Goal: Register for event/course: Sign up to attend an event or enroll in a course

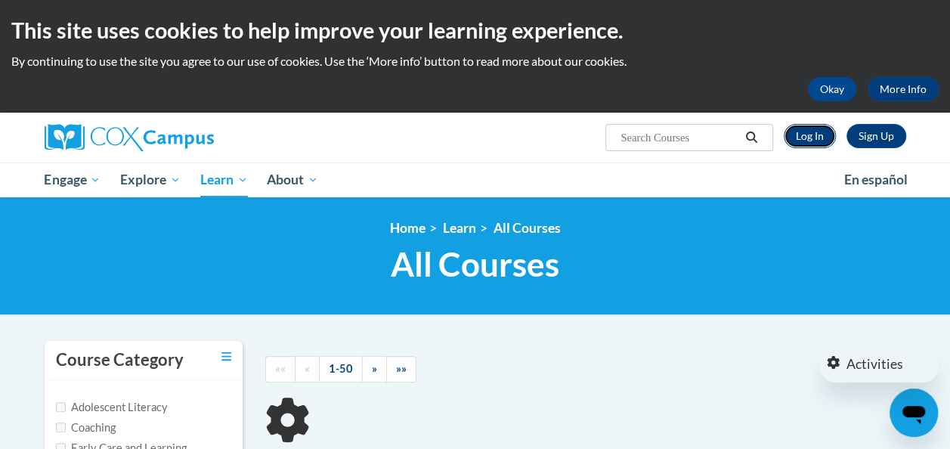
click at [809, 139] on link "Log In" at bounding box center [809, 136] width 52 height 24
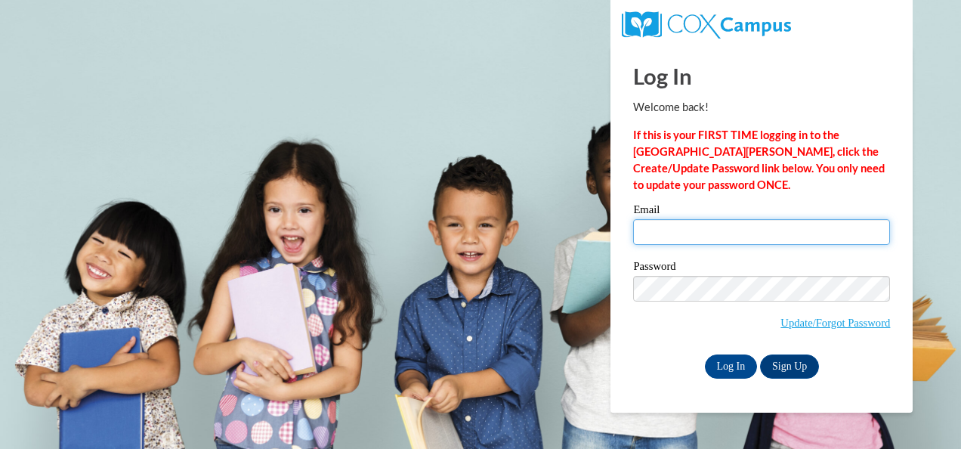
click at [694, 227] on input "Email" at bounding box center [761, 232] width 257 height 26
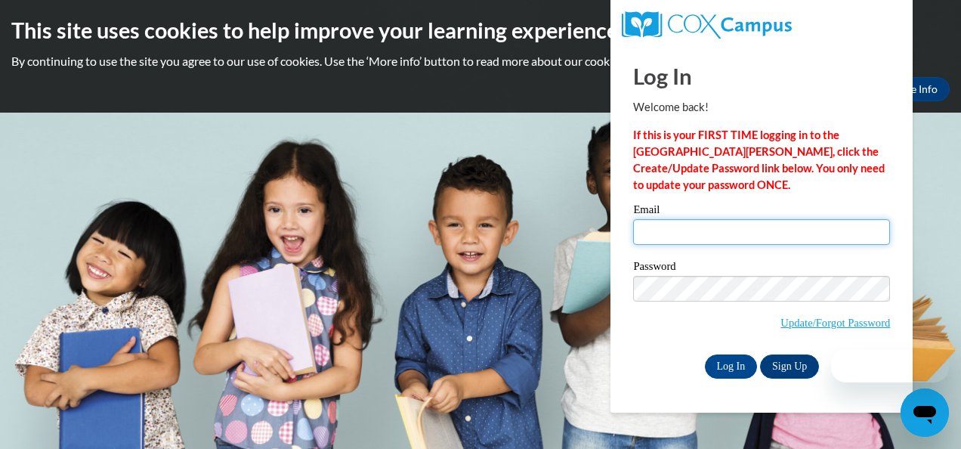
type input "[EMAIL_ADDRESS][DOMAIN_NAME]"
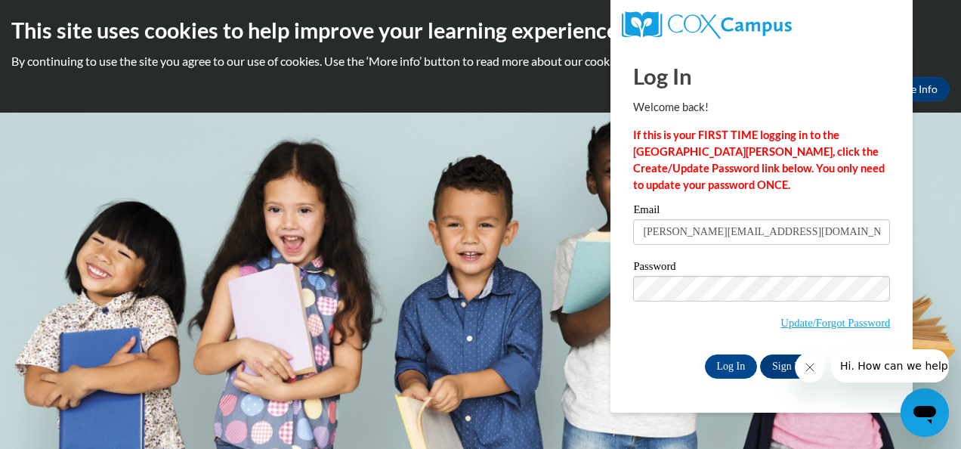
click at [806, 369] on icon "Close message from company" at bounding box center [809, 367] width 8 height 8
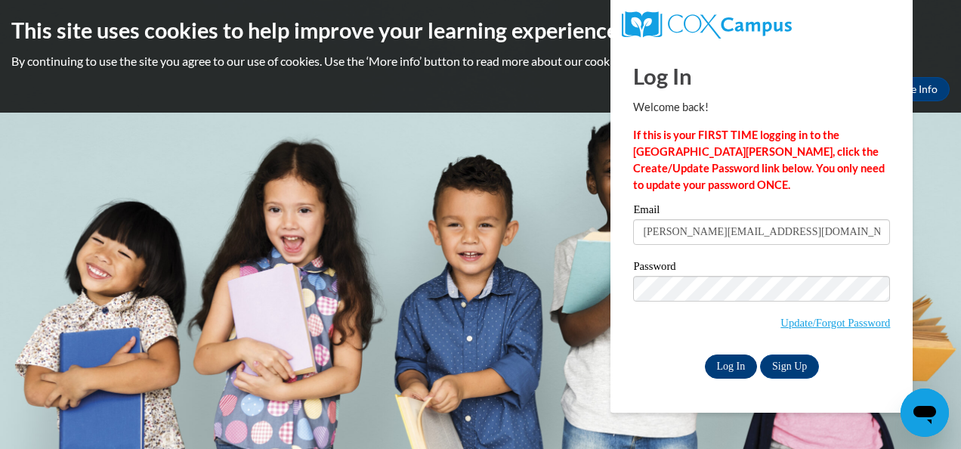
click at [722, 363] on input "Log In" at bounding box center [731, 366] width 53 height 24
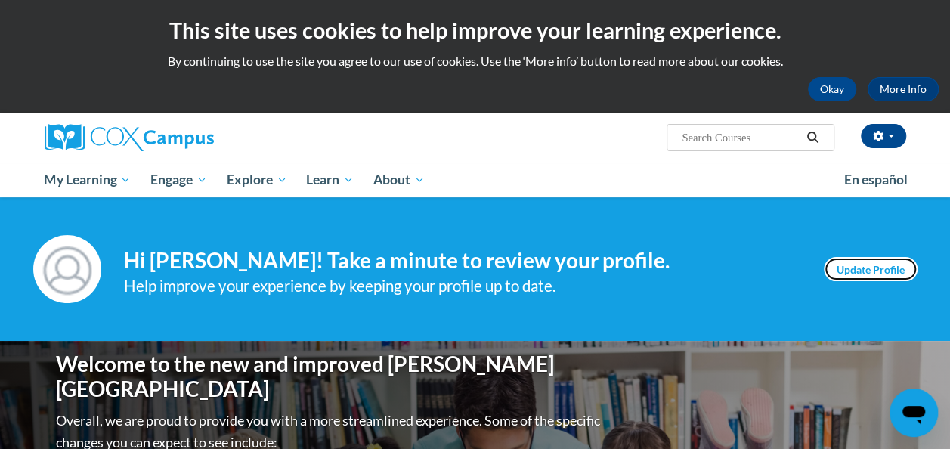
click at [884, 262] on link "Update Profile" at bounding box center [870, 269] width 94 height 24
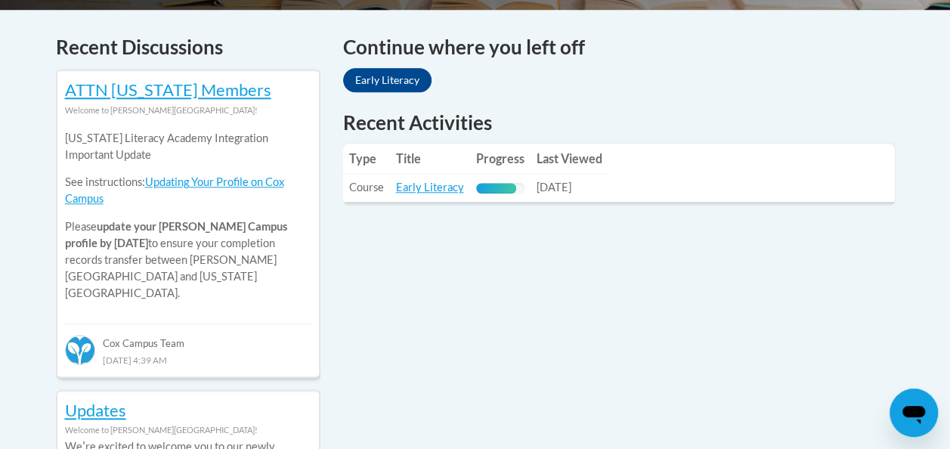
scroll to position [634, 0]
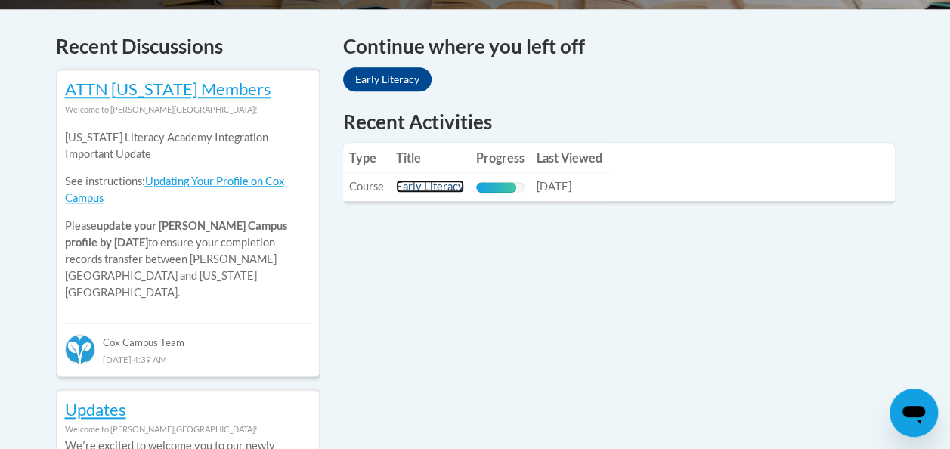
click at [418, 185] on link "Early Literacy" at bounding box center [430, 186] width 68 height 13
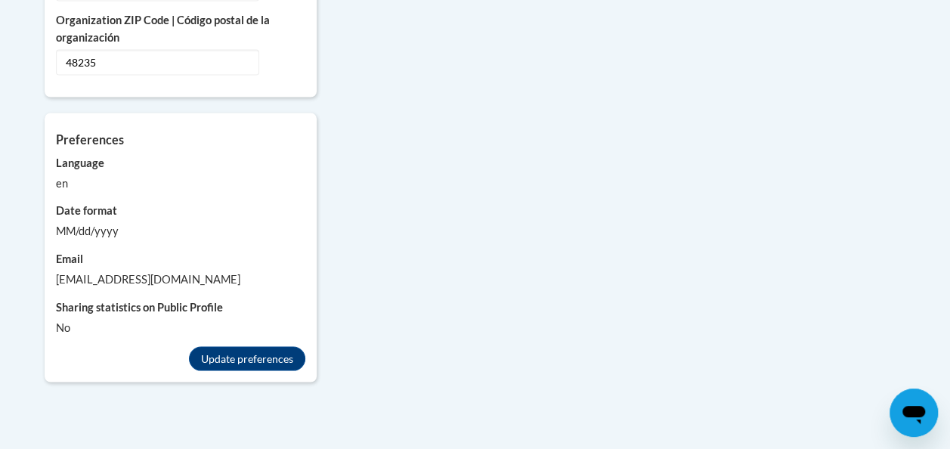
scroll to position [1389, 0]
click at [192, 271] on div "[EMAIL_ADDRESS][DOMAIN_NAME]" at bounding box center [180, 279] width 249 height 17
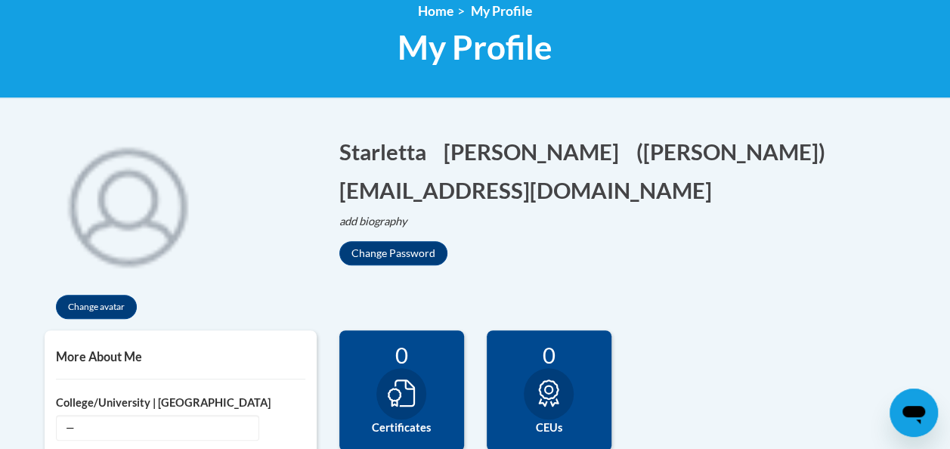
scroll to position [216, 0]
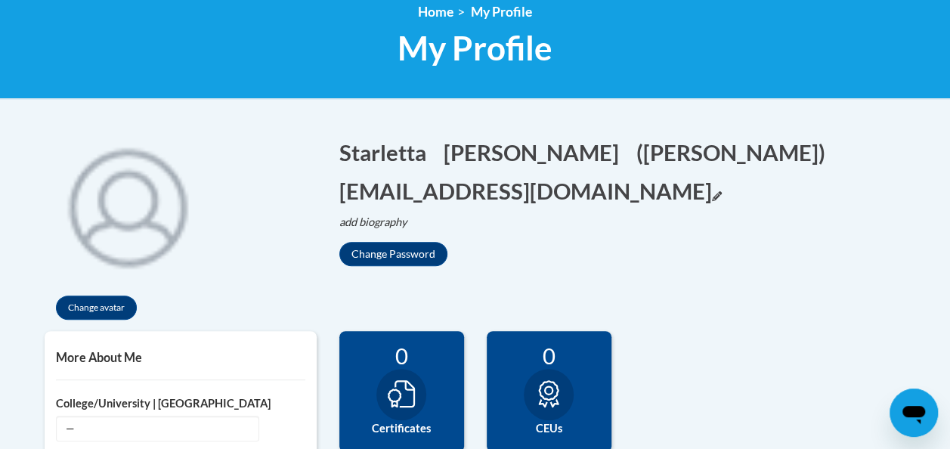
click at [712, 192] on icon "Edit email address" at bounding box center [717, 196] width 10 height 10
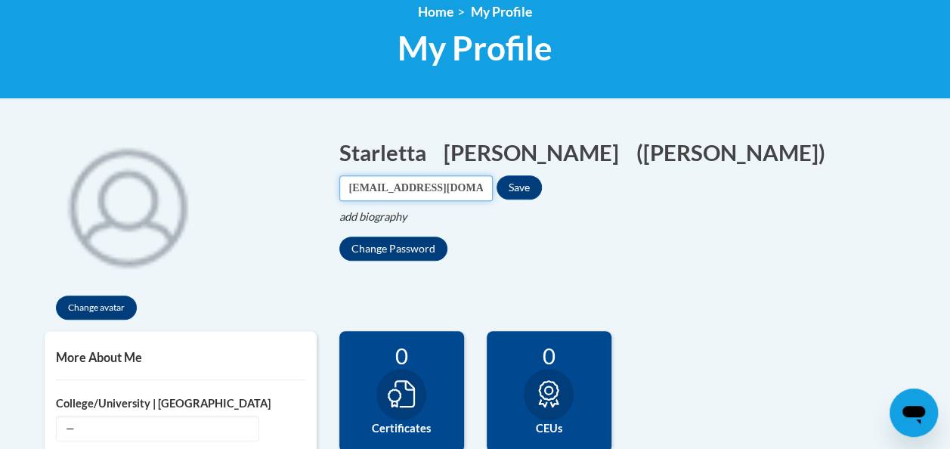
click at [493, 190] on input "[EMAIL_ADDRESS][DOMAIN_NAME]" at bounding box center [415, 188] width 153 height 26
click at [493, 190] on input "starletta.retthenry@detroitk12.org" at bounding box center [415, 188] width 153 height 26
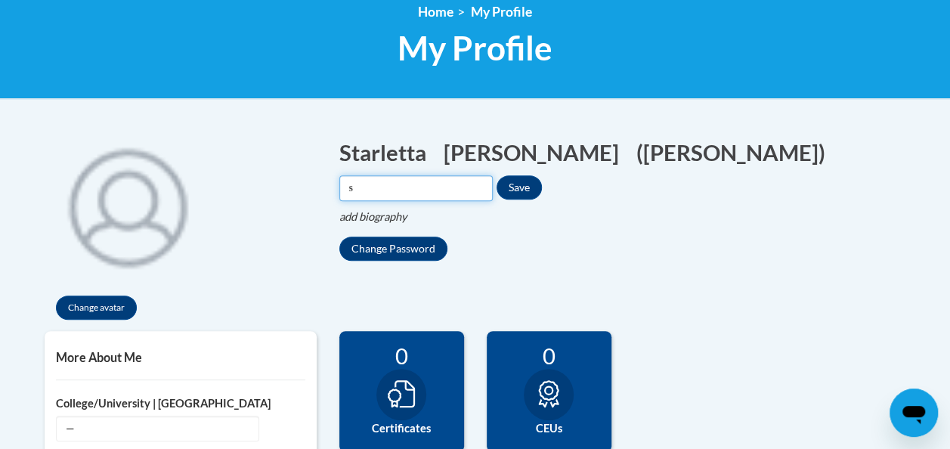
scroll to position [0, 0]
type input "starletta.retthenry@students.cau.edu"
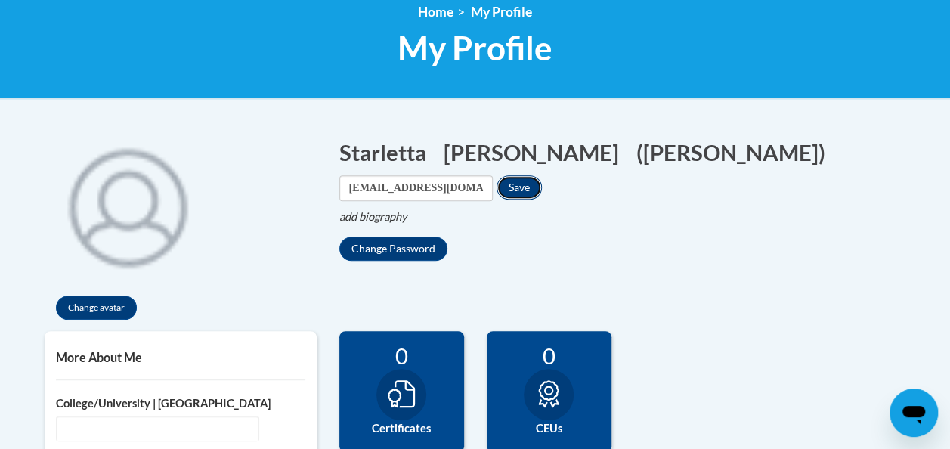
click at [542, 184] on button "Save" at bounding box center [518, 187] width 45 height 24
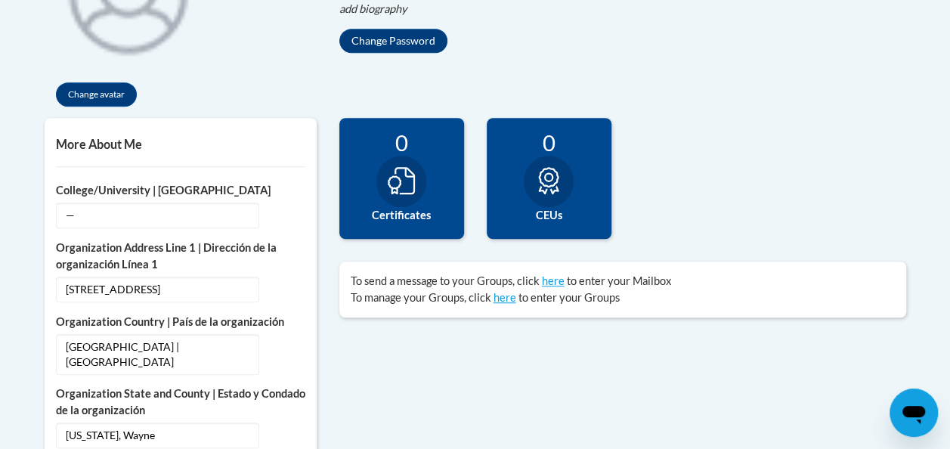
scroll to position [442, 0]
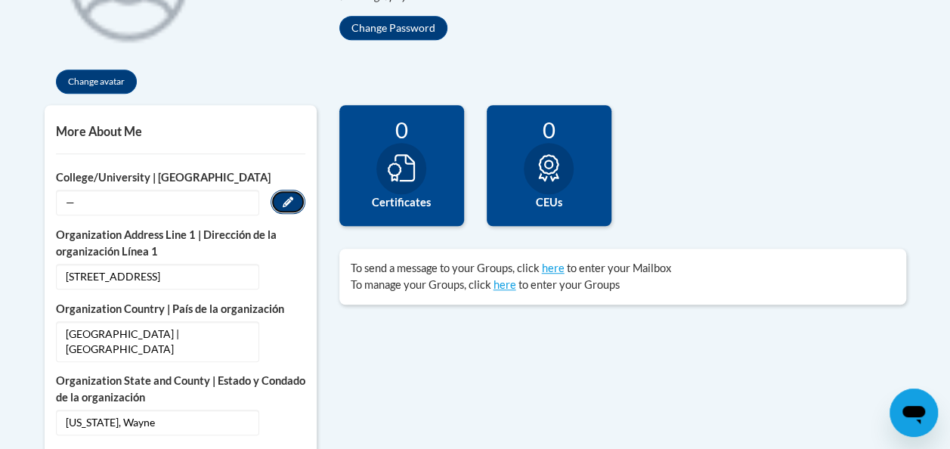
click at [280, 202] on button "Edit" at bounding box center [287, 202] width 35 height 24
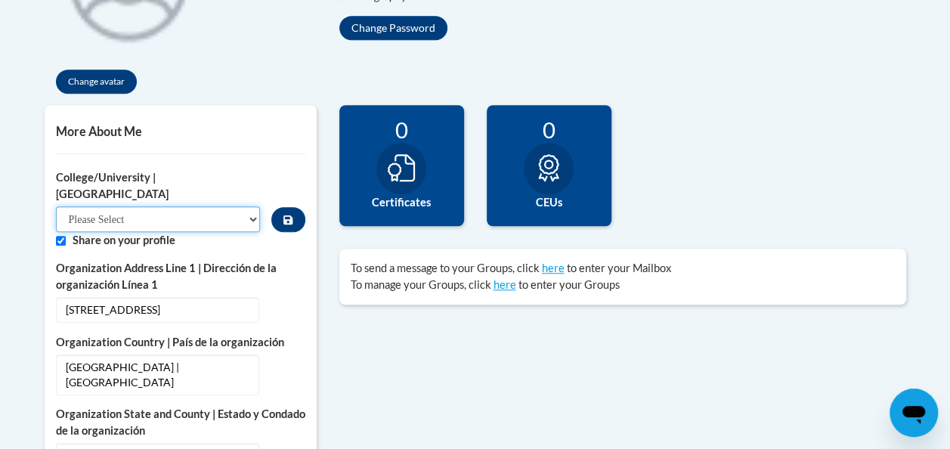
click at [238, 206] on select "Please Select College/University Staff | Empleado universitario College/Univers…" at bounding box center [158, 219] width 205 height 26
select select "99b32b07-cffc-426c-8bf6-0cd77760d84b"
click at [56, 206] on select "Please Select College/University Staff | Empleado universitario College/Univers…" at bounding box center [158, 219] width 205 height 26
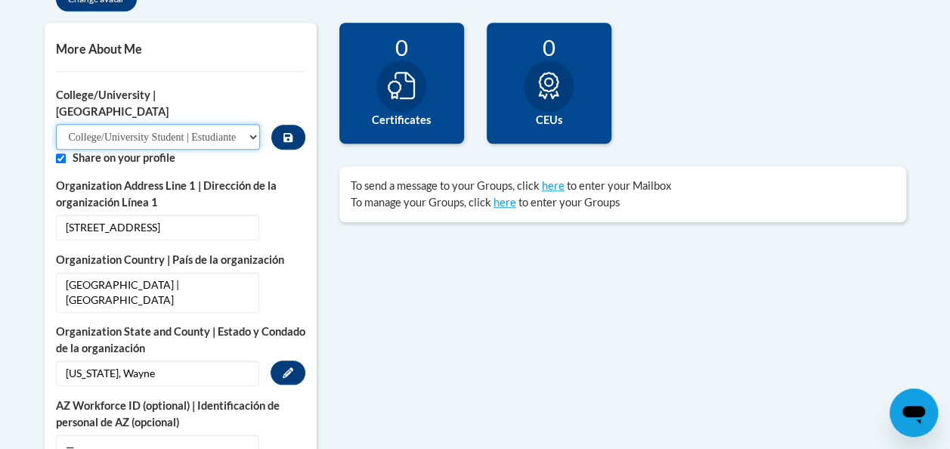
scroll to position [618, 0]
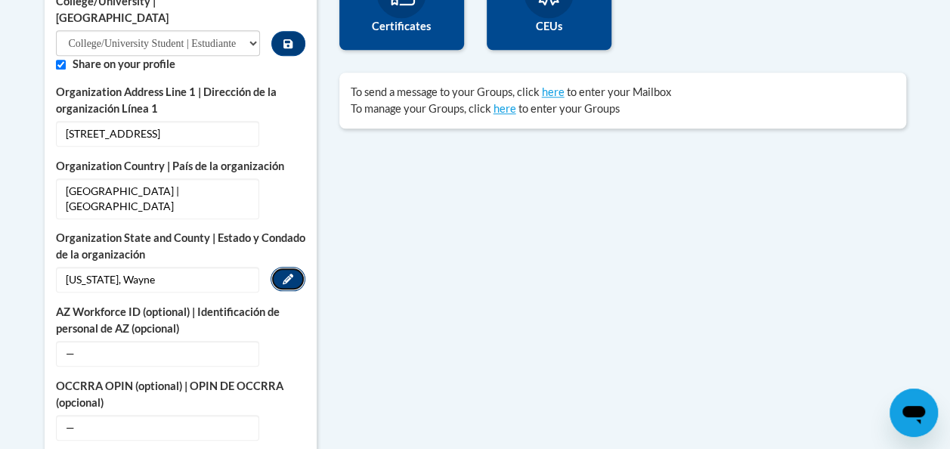
click at [289, 273] on icon "Custom profile fields" at bounding box center [288, 278] width 11 height 11
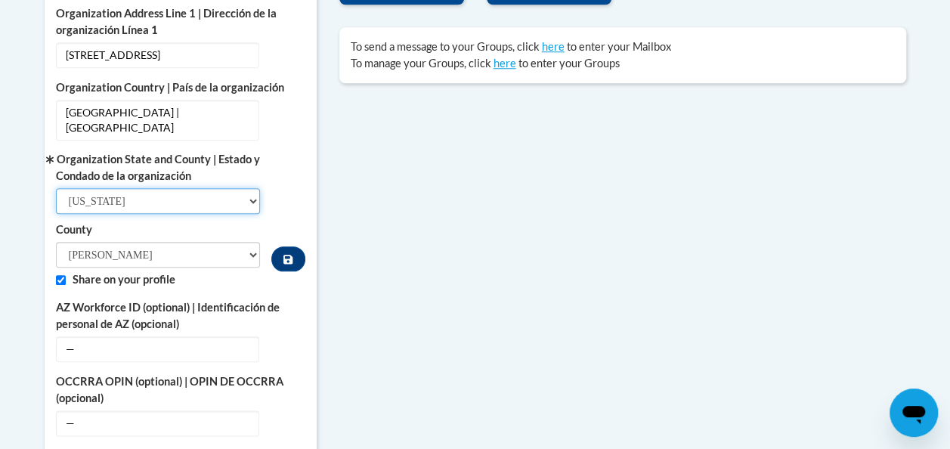
click at [205, 188] on select "Select State Alabama Alaska Arizona Arkansas California Colorado Connecticut De…" at bounding box center [158, 201] width 205 height 26
select select "Georgia"
click at [56, 188] on select "Select State Alabama Alaska Arizona Arkansas California Colorado Connecticut De…" at bounding box center [158, 201] width 205 height 26
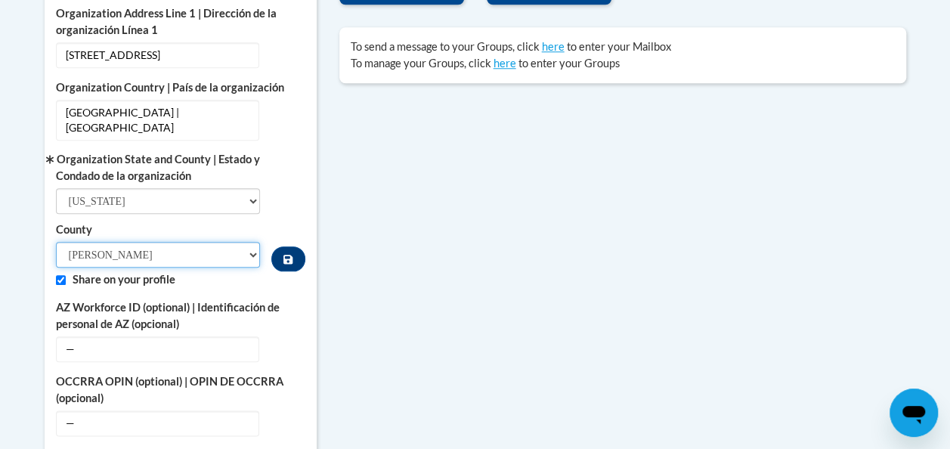
click at [171, 243] on select "Appling Atkinson Bacon Baker Baldwin Banks Barrow Bartow Ben Hill Berrien Bibb …" at bounding box center [158, 255] width 205 height 26
click at [298, 183] on div "Organization State and County | Estado y Condado de la organización Select Stat…" at bounding box center [180, 211] width 249 height 120
click at [202, 242] on select "Appling Atkinson Bacon Baker Baldwin Banks Barrow Bartow Ben Hill Berrien Bibb …" at bounding box center [158, 255] width 205 height 26
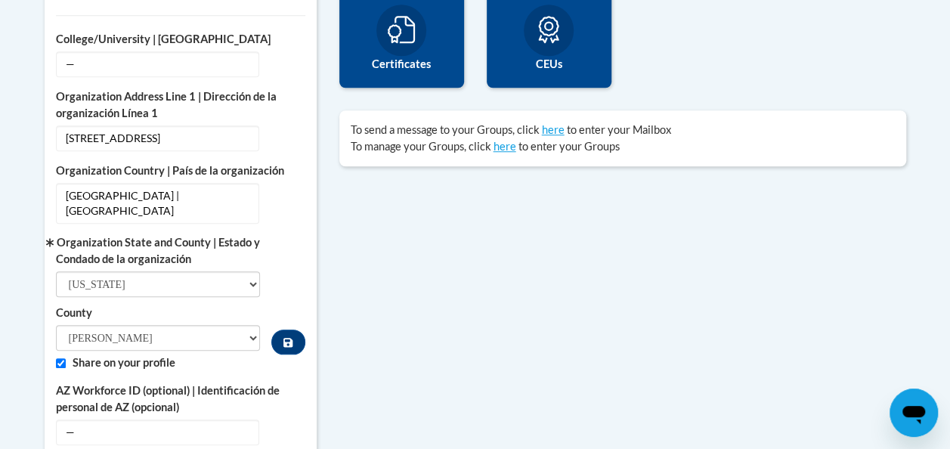
scroll to position [579, 0]
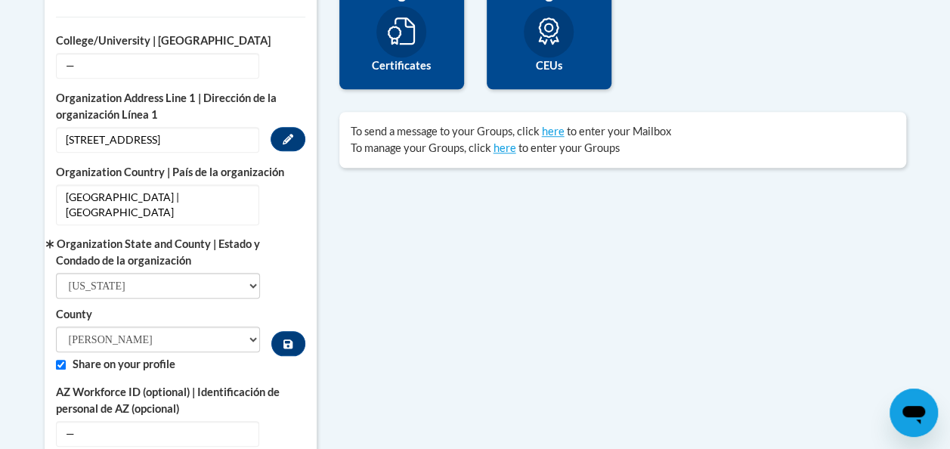
click at [177, 136] on span "16164 Asbury Park" at bounding box center [157, 140] width 203 height 26
click at [287, 139] on icon "Custom profile fields" at bounding box center [288, 139] width 11 height 11
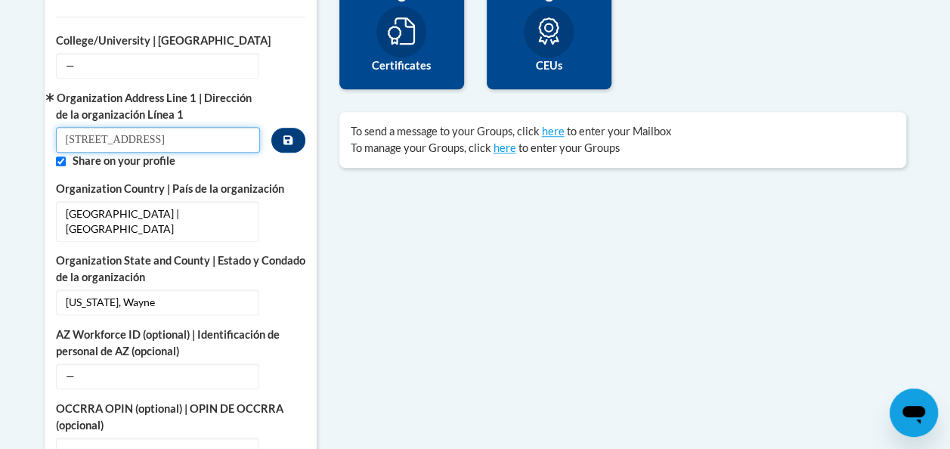
drag, startPoint x: 208, startPoint y: 140, endPoint x: 23, endPoint y: 134, distance: 184.4
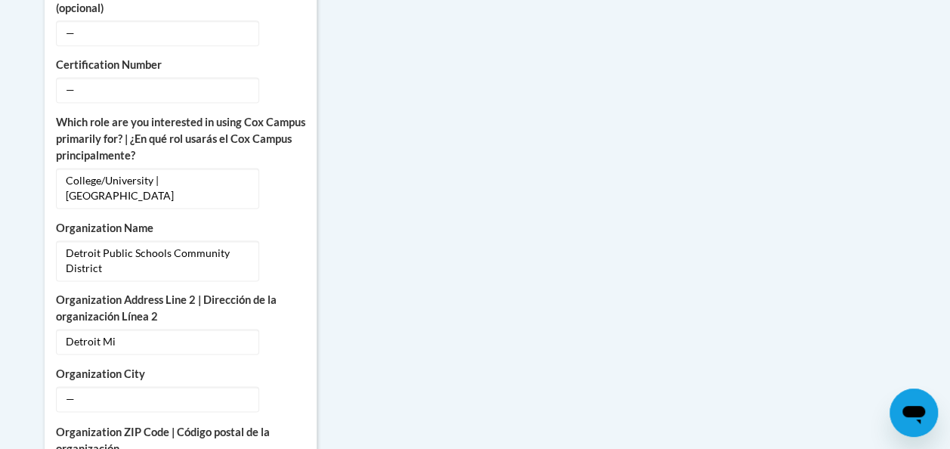
scroll to position [1012, 0]
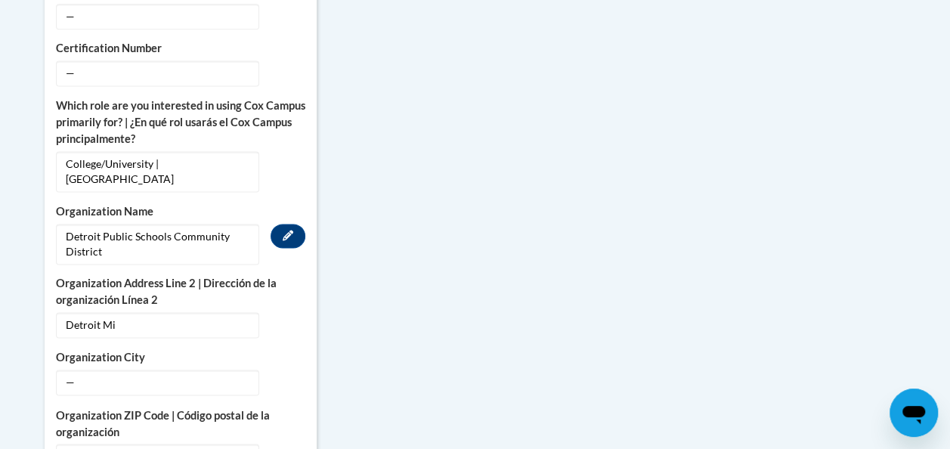
click at [133, 224] on span "Detroit Public Schools Community District" at bounding box center [157, 244] width 203 height 41
click at [292, 230] on icon "Custom profile fields" at bounding box center [288, 235] width 11 height 11
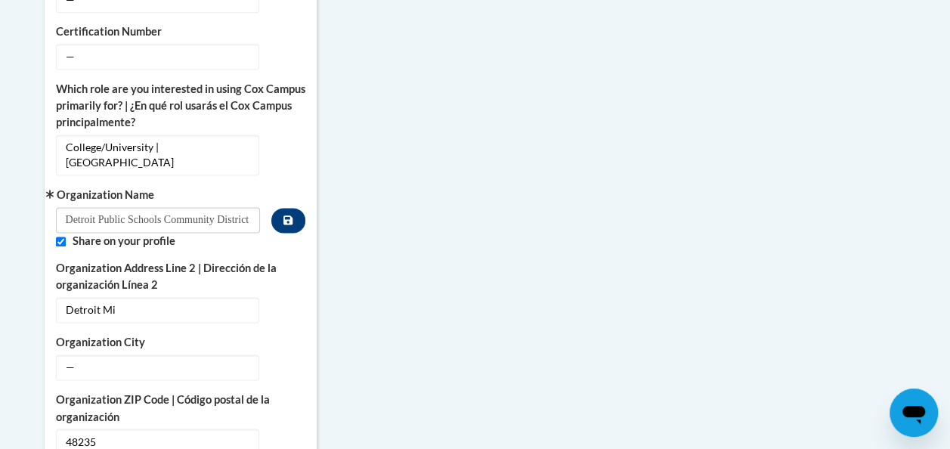
scroll to position [995, 0]
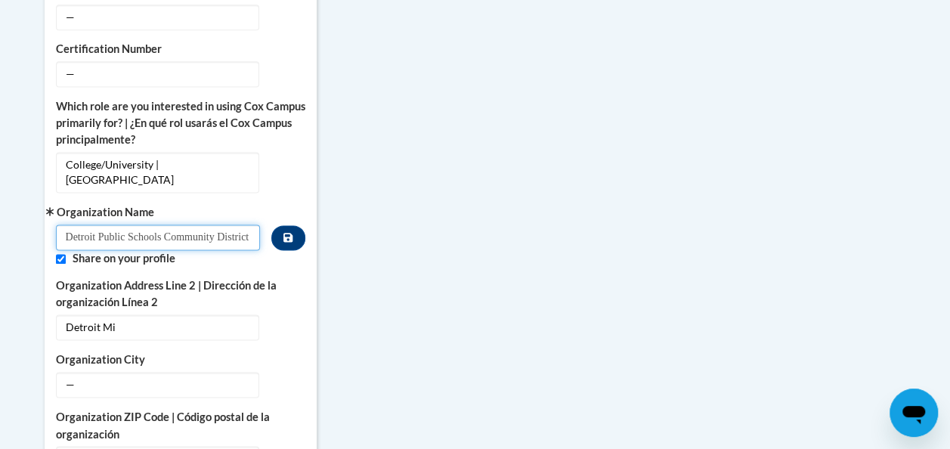
click at [233, 226] on input "Detroit Public Schools Community District" at bounding box center [158, 237] width 205 height 26
click at [246, 224] on input "Detroit Public Schools Community District" at bounding box center [158, 237] width 205 height 26
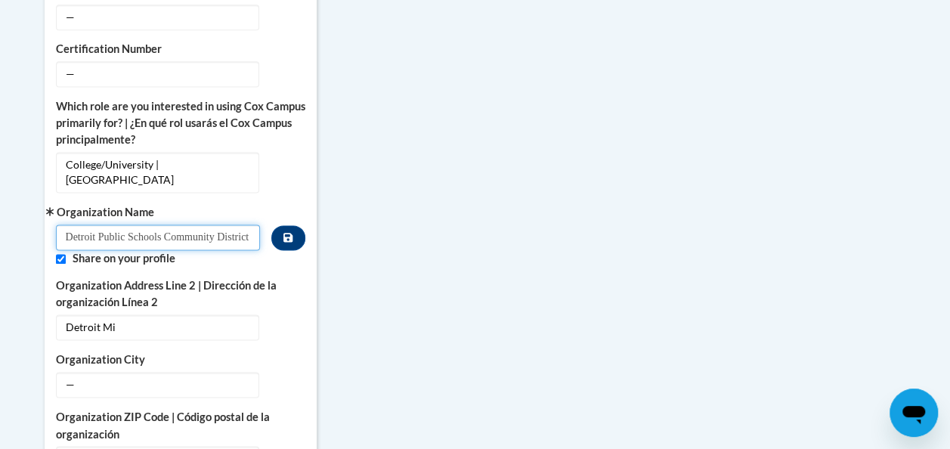
click at [246, 224] on input "Detroit Public Schools Community District" at bounding box center [158, 237] width 205 height 26
type input "Clark Atlanta University"
click at [354, 318] on div "More About Me Click or press to edit any of the profile fields below. Select mu…" at bounding box center [475, 173] width 884 height 1242
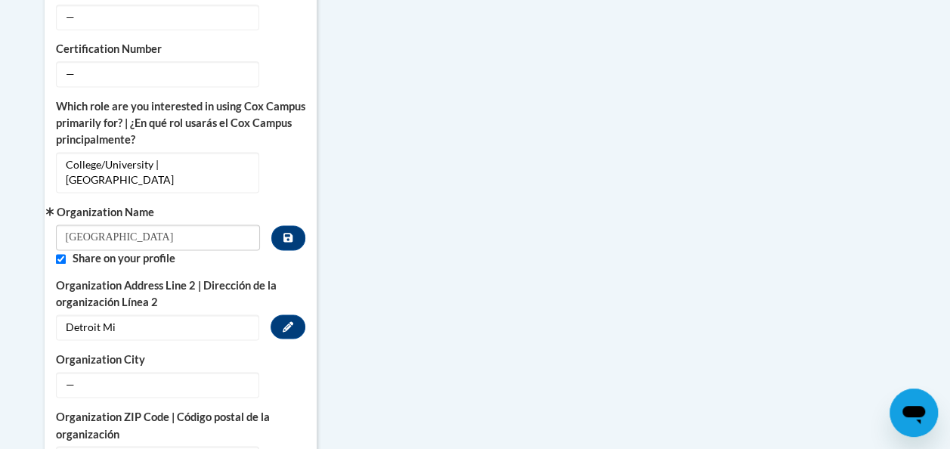
click at [189, 314] on span "Detroit Mi" at bounding box center [157, 327] width 203 height 26
click at [288, 321] on icon "Custom profile fields" at bounding box center [288, 326] width 11 height 11
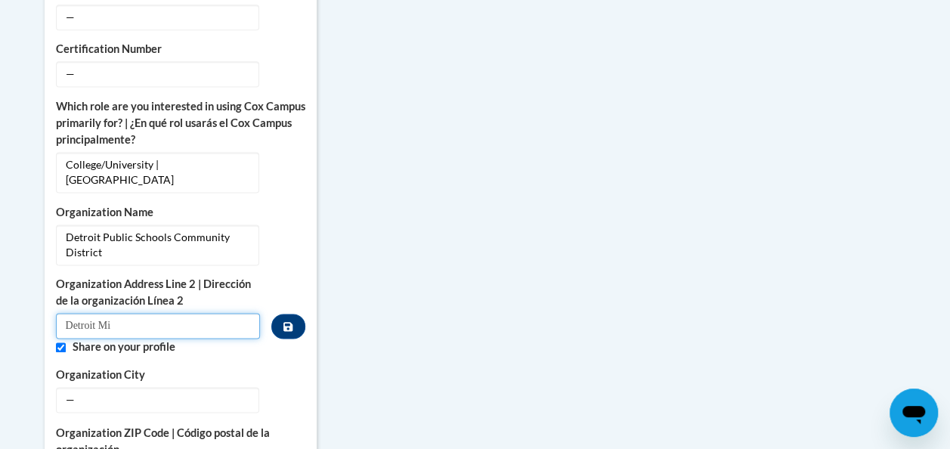
click at [183, 313] on input "Detroit Mi" at bounding box center [158, 326] width 205 height 26
type input "D"
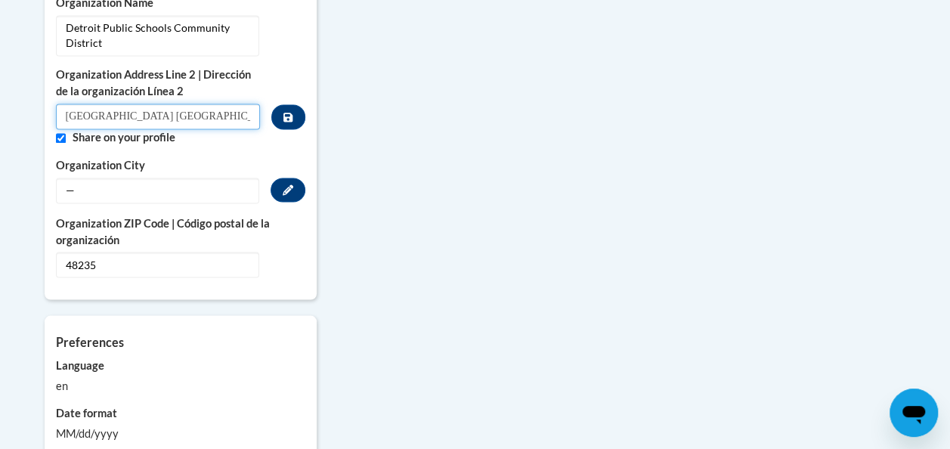
scroll to position [1244, 0]
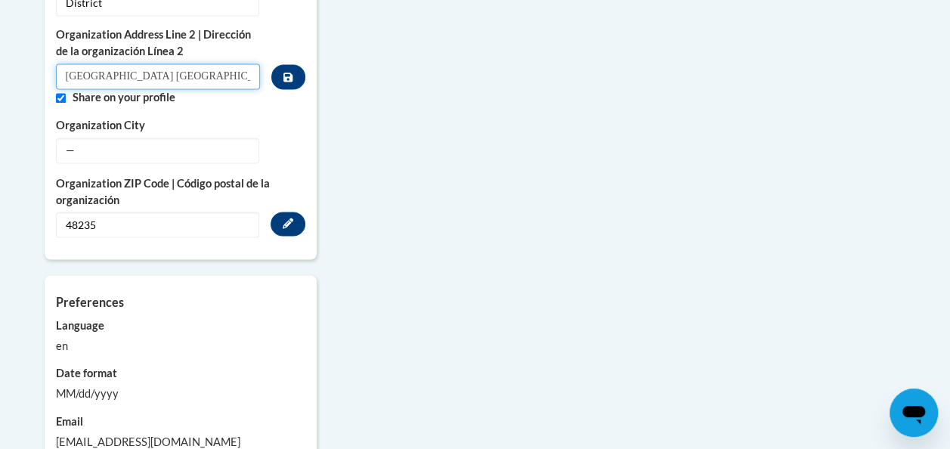
type input "Atlanta GA"
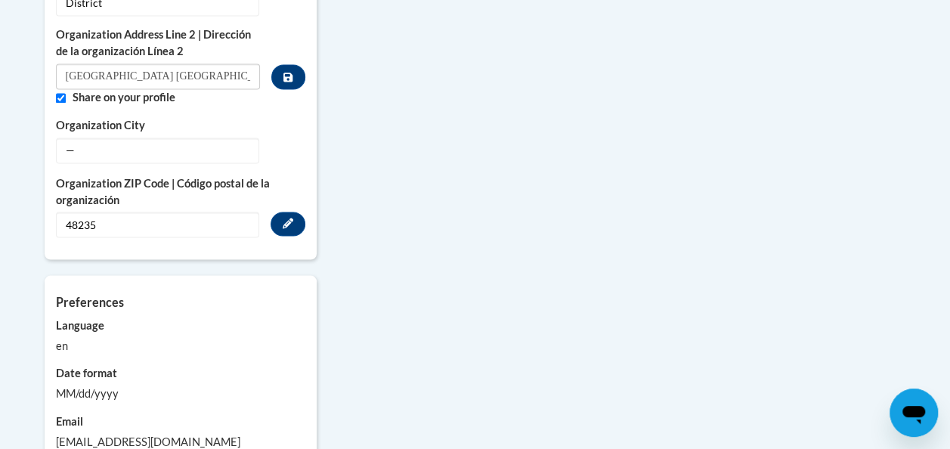
click at [119, 212] on span "48235" at bounding box center [157, 225] width 203 height 26
click at [290, 218] on icon "Custom profile fields" at bounding box center [288, 223] width 11 height 11
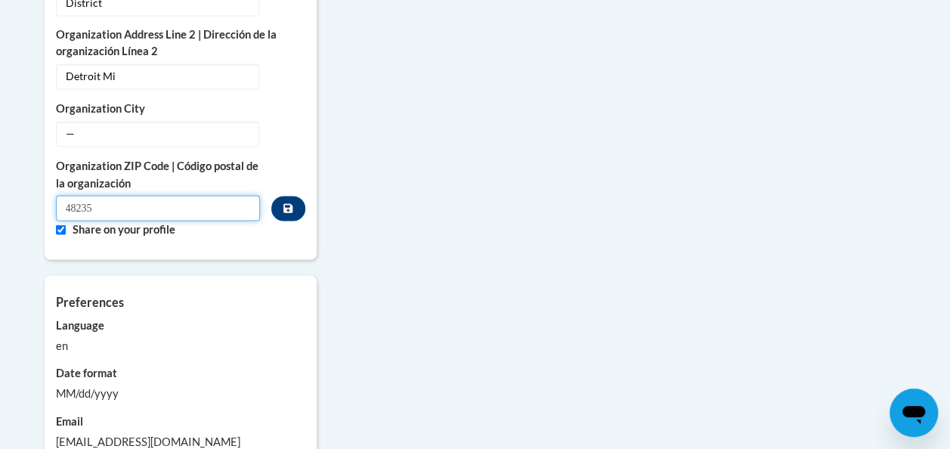
click at [169, 195] on input "48235" at bounding box center [158, 208] width 205 height 26
type input "4"
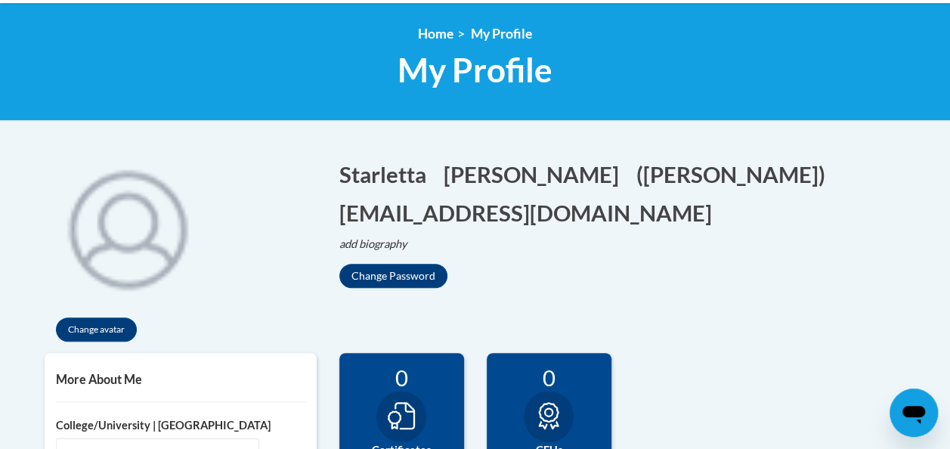
scroll to position [193, 0]
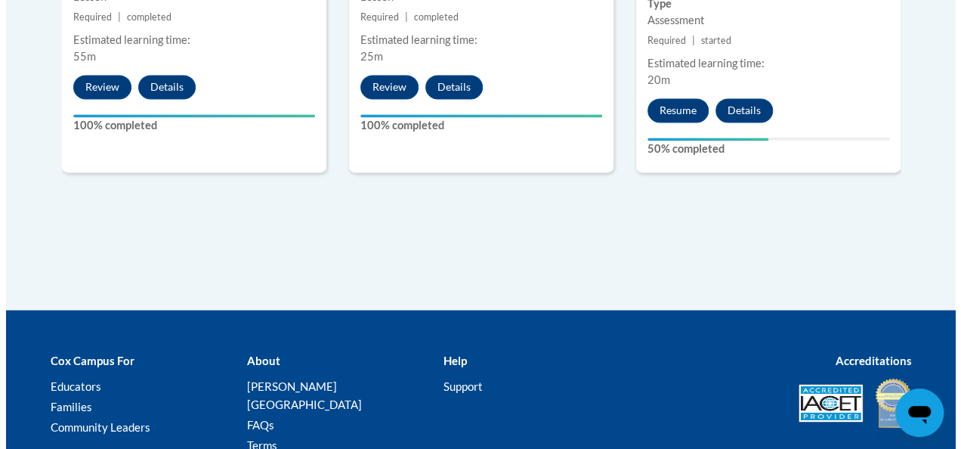
scroll to position [1147, 0]
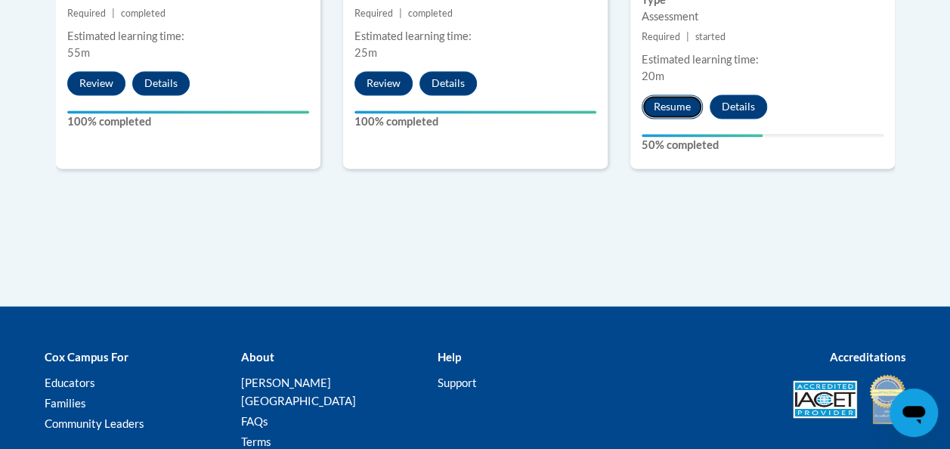
click at [681, 100] on button "Resume" at bounding box center [671, 106] width 61 height 24
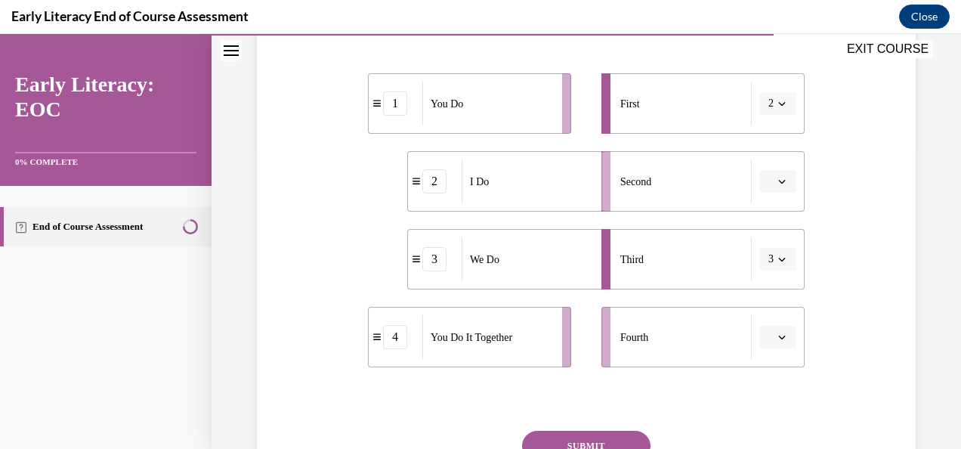
scroll to position [300, 0]
click at [761, 346] on button "button" at bounding box center [777, 337] width 37 height 23
click at [406, 346] on div "4" at bounding box center [396, 338] width 54 height 24
click at [397, 344] on div "4" at bounding box center [395, 338] width 24 height 24
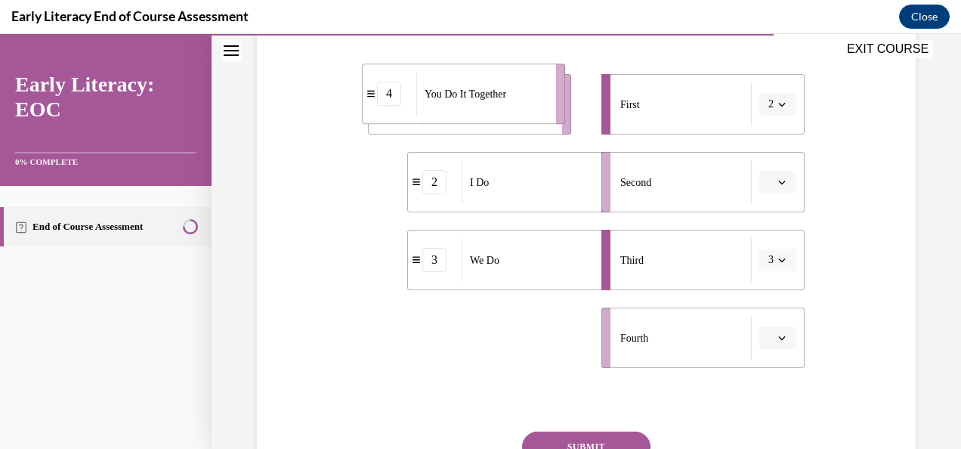
drag, startPoint x: 506, startPoint y: 351, endPoint x: 500, endPoint y: 107, distance: 243.3
click at [500, 107] on div "You Do It Together" at bounding box center [481, 94] width 130 height 44
drag, startPoint x: 468, startPoint y: 343, endPoint x: 482, endPoint y: 73, distance: 270.8
click at [482, 64] on span "You Do It Together" at bounding box center [486, 56] width 82 height 16
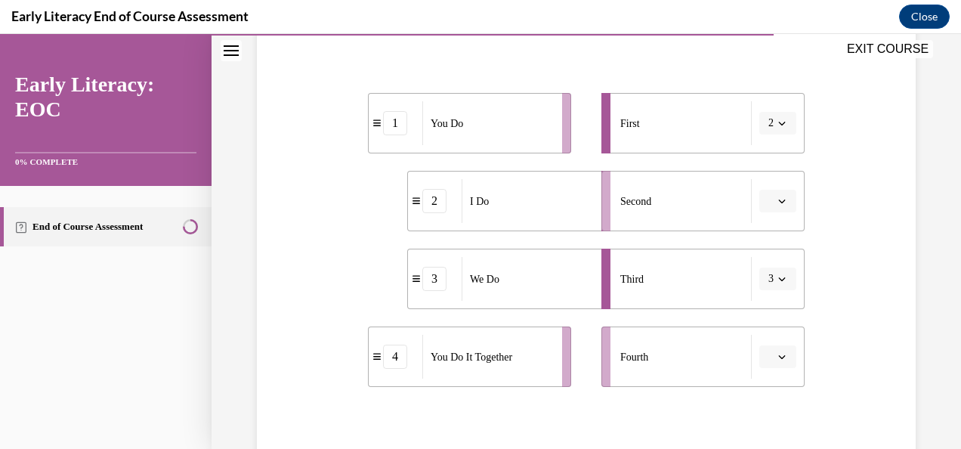
scroll to position [299, 0]
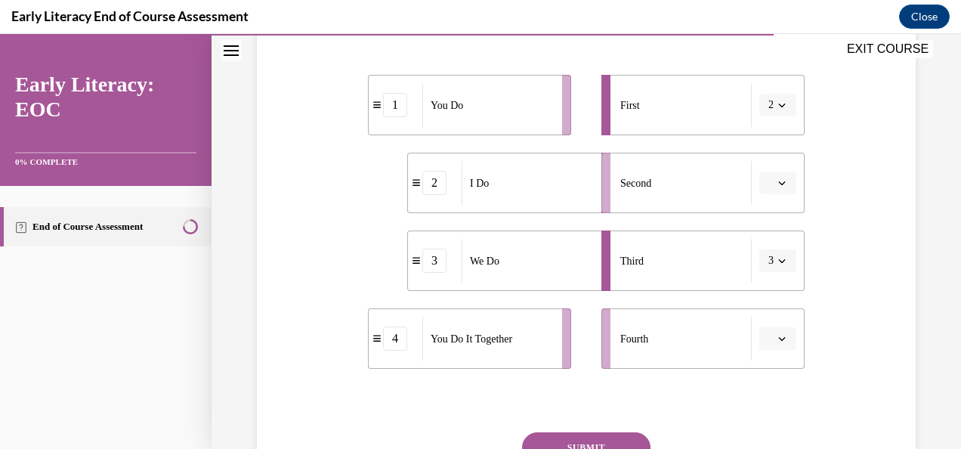
click at [776, 191] on button "button" at bounding box center [777, 182] width 37 height 23
click at [761, 247] on span "1" at bounding box center [762, 246] width 5 height 12
click at [768, 264] on span "3" at bounding box center [770, 260] width 5 height 15
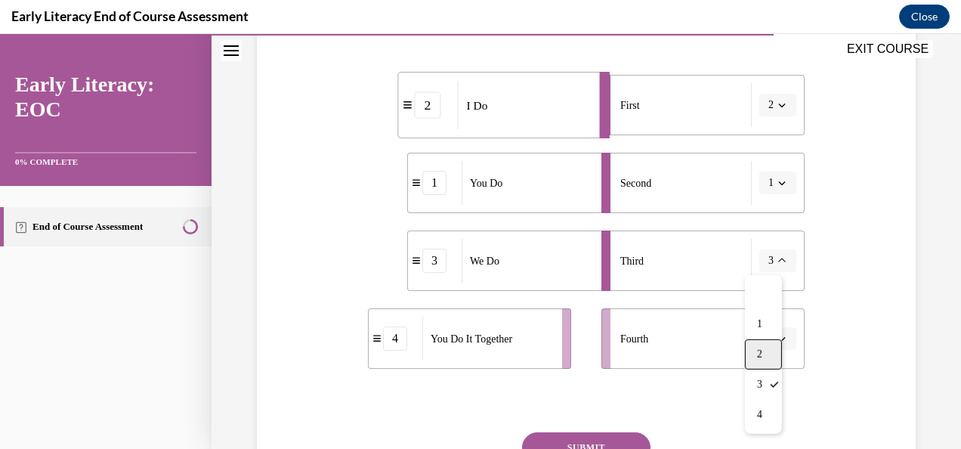
click at [760, 343] on div "2" at bounding box center [763, 354] width 37 height 30
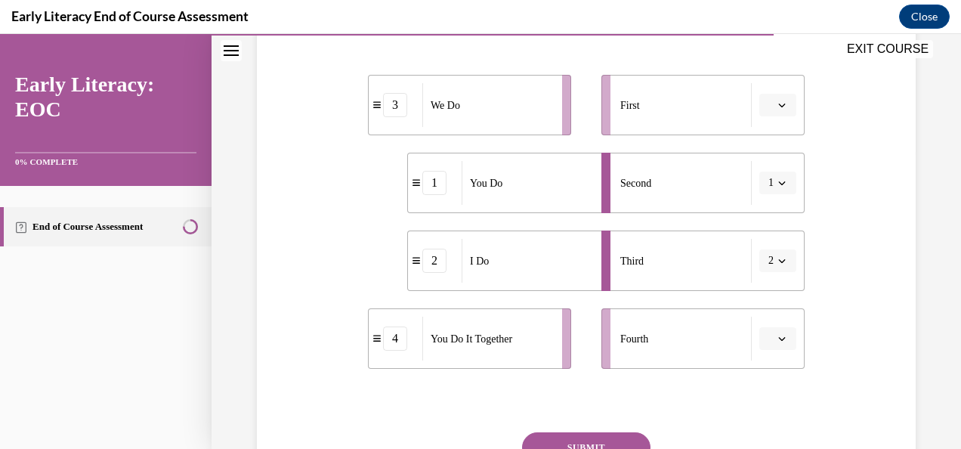
click at [765, 335] on button "button" at bounding box center [777, 338] width 37 height 23
click at [480, 341] on span "You Do It Together" at bounding box center [472, 339] width 82 height 16
click at [777, 338] on span "button" at bounding box center [782, 338] width 11 height 11
click at [767, 273] on div "3" at bounding box center [766, 274] width 37 height 30
click at [777, 189] on button "1" at bounding box center [777, 182] width 37 height 23
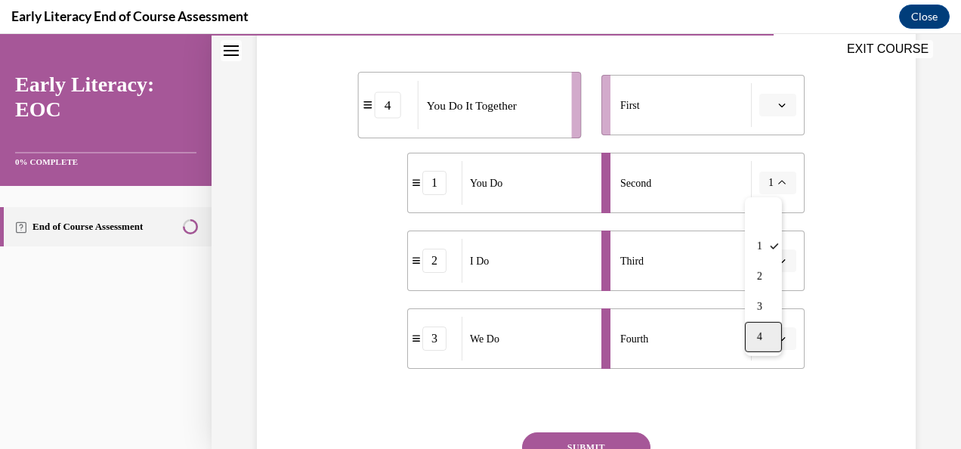
click at [761, 335] on span "4" at bounding box center [759, 337] width 5 height 12
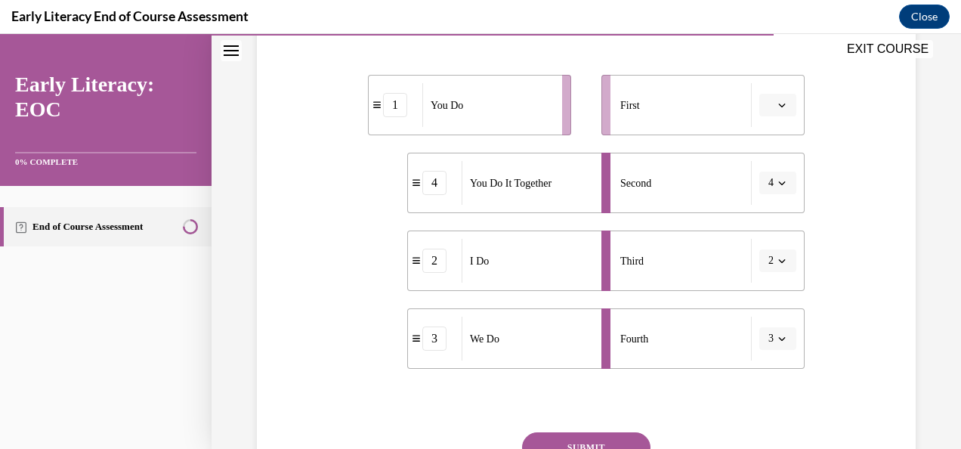
scroll to position [391, 0]
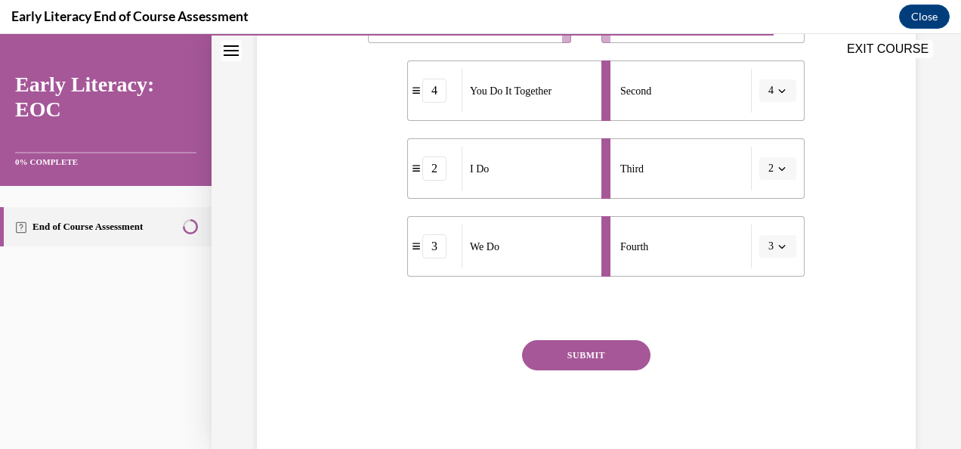
click at [616, 360] on button "SUBMIT" at bounding box center [586, 355] width 128 height 30
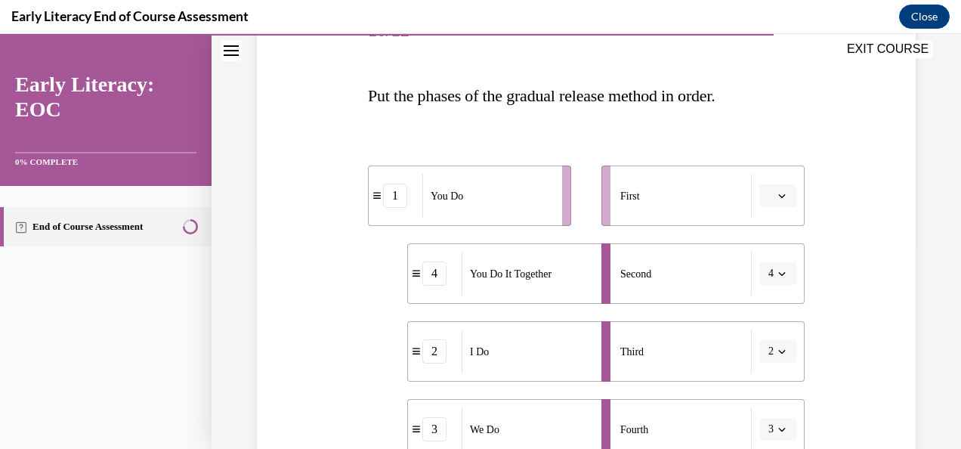
click at [778, 198] on button "button" at bounding box center [777, 195] width 37 height 23
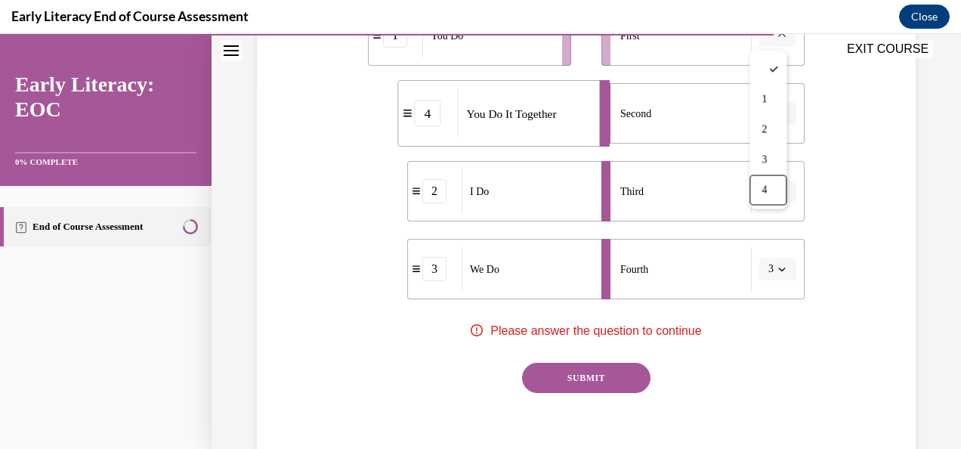
click at [703, 193] on div "Third" at bounding box center [685, 191] width 131 height 44
click at [772, 198] on button "2" at bounding box center [777, 191] width 37 height 23
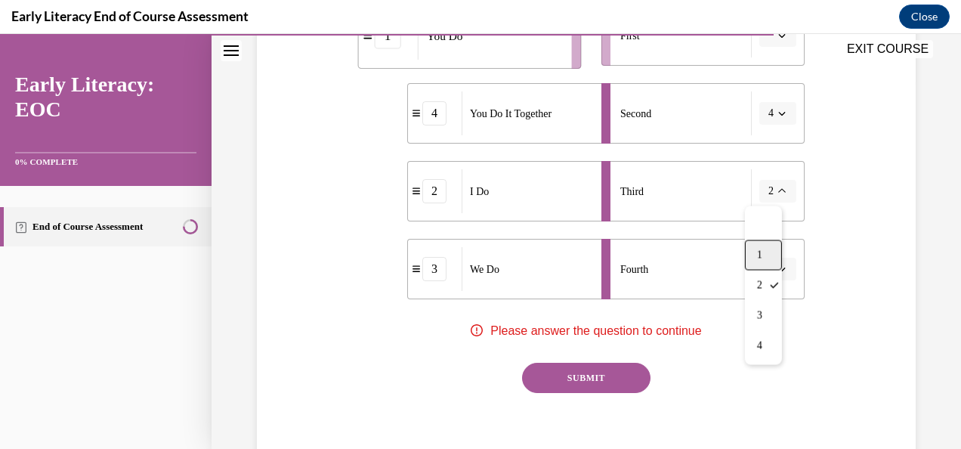
click at [755, 261] on div "1" at bounding box center [763, 254] width 37 height 30
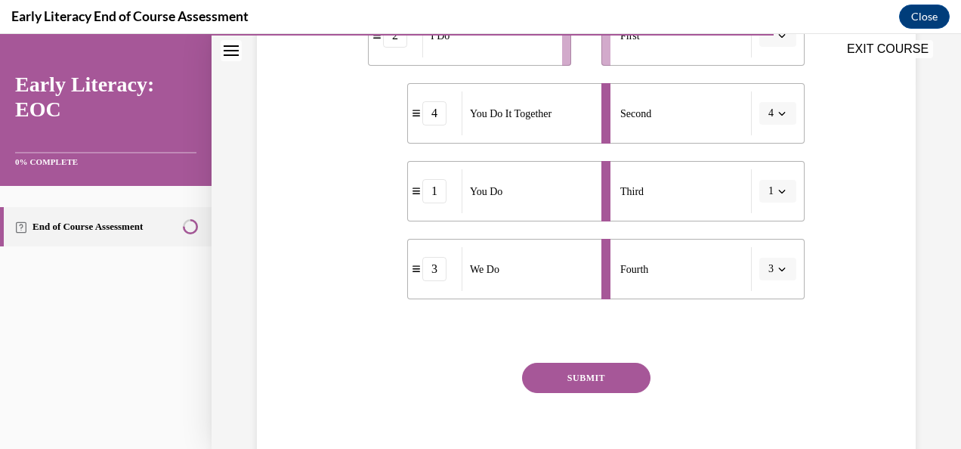
scroll to position [281, 0]
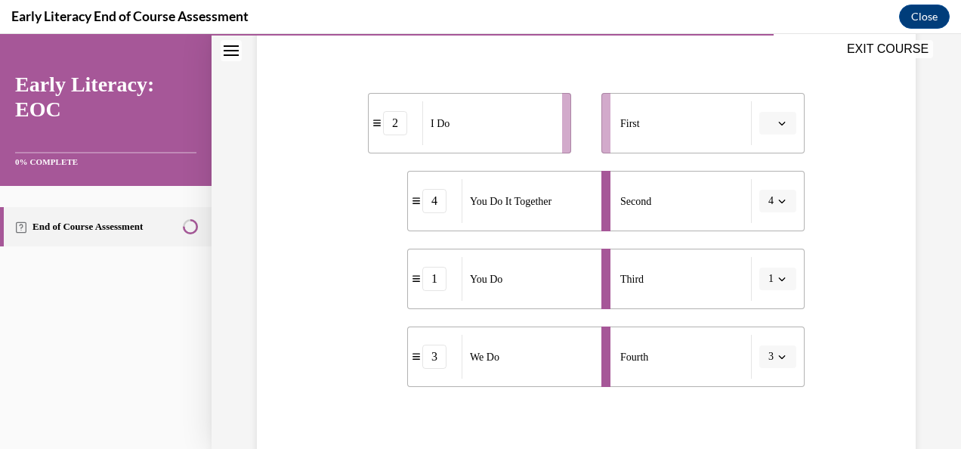
click at [777, 281] on span "button" at bounding box center [782, 278] width 11 height 11
click at [758, 184] on span "2" at bounding box center [759, 185] width 5 height 12
click at [777, 358] on span "button" at bounding box center [782, 356] width 11 height 11
click at [768, 263] on div "2" at bounding box center [763, 263] width 37 height 30
click at [778, 199] on icon "button" at bounding box center [782, 201] width 8 height 8
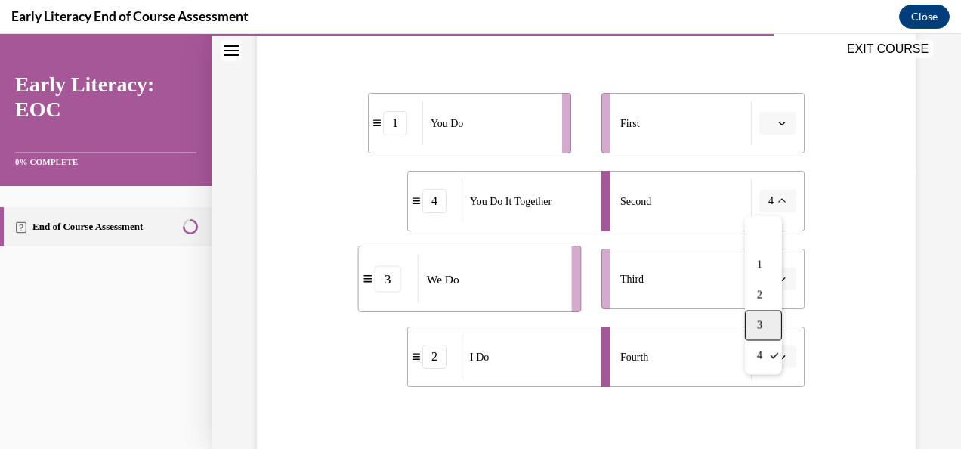
click at [761, 316] on div "3" at bounding box center [763, 325] width 37 height 30
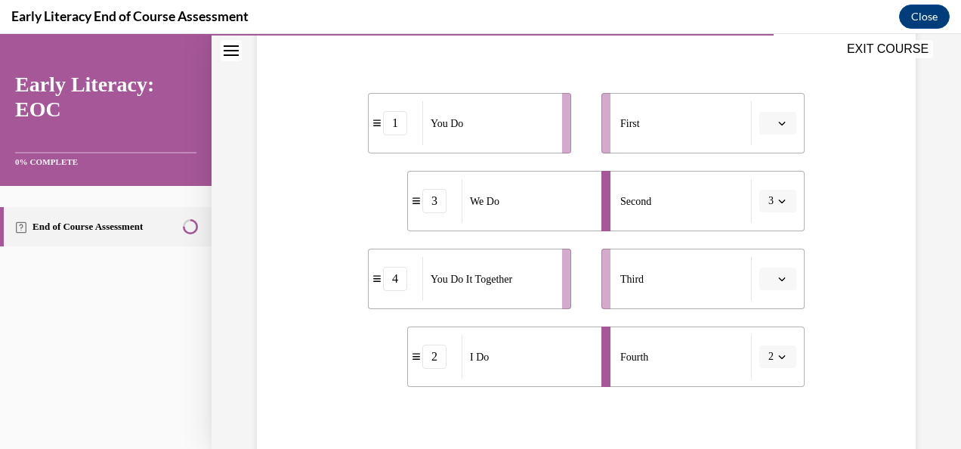
click at [779, 202] on button "3" at bounding box center [777, 201] width 37 height 23
click at [761, 288] on div "2" at bounding box center [763, 295] width 37 height 30
click at [775, 194] on button "2" at bounding box center [777, 201] width 37 height 23
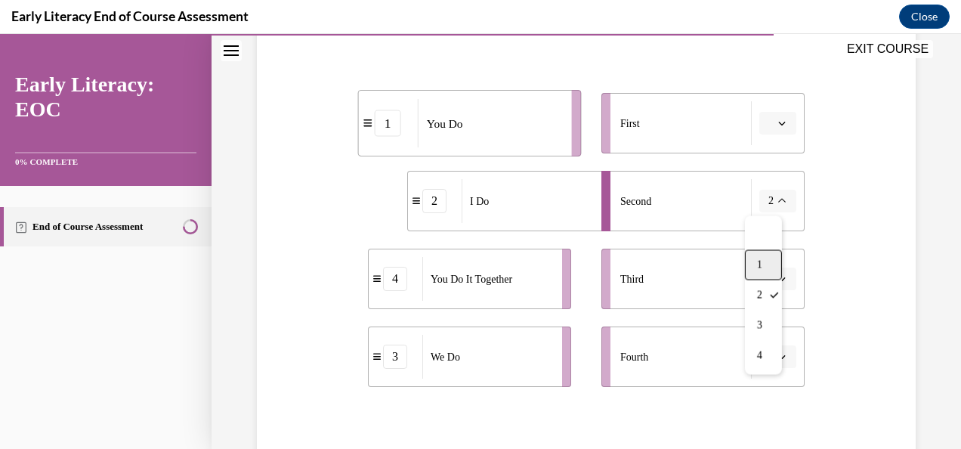
click at [750, 263] on div "1" at bounding box center [763, 264] width 37 height 30
click at [778, 354] on icon "button" at bounding box center [782, 357] width 8 height 8
click at [768, 268] on div "2" at bounding box center [766, 263] width 37 height 30
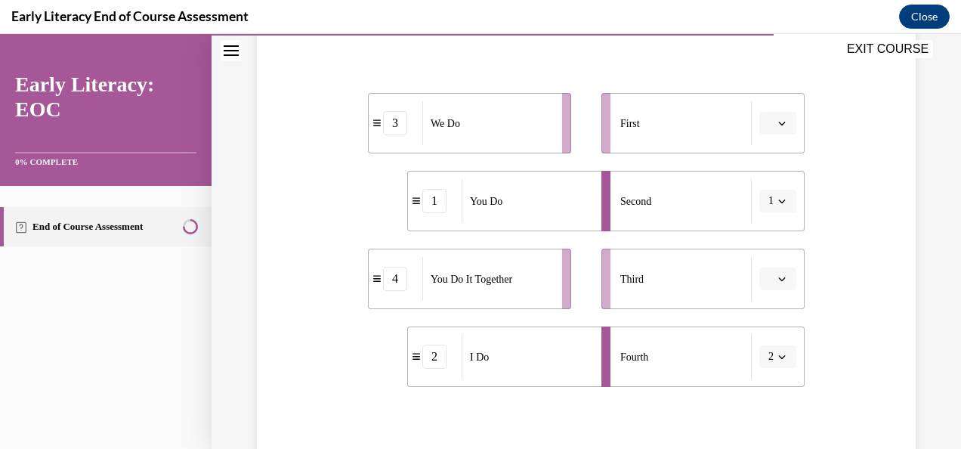
click at [774, 286] on button "button" at bounding box center [777, 278] width 37 height 23
click at [765, 213] on span "3" at bounding box center [762, 215] width 5 height 12
click at [778, 120] on icon "button" at bounding box center [782, 123] width 8 height 8
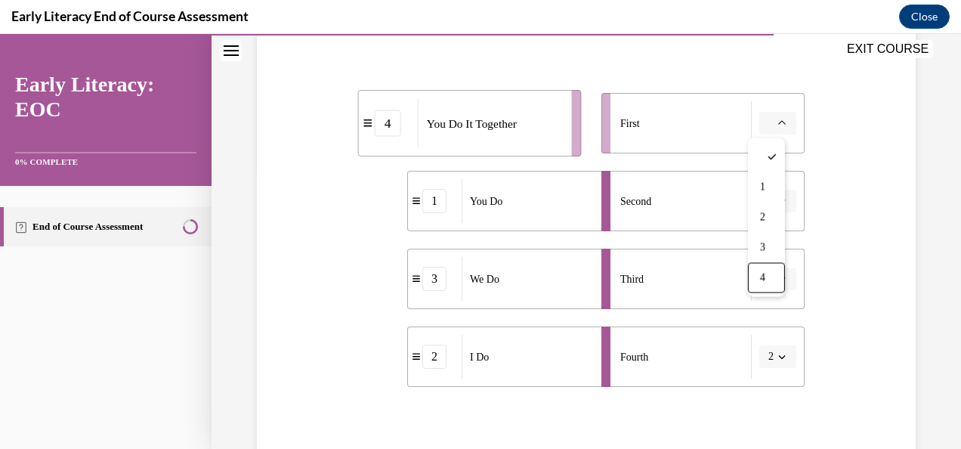
click at [698, 272] on div "Third" at bounding box center [685, 279] width 131 height 44
click at [778, 119] on icon "button" at bounding box center [782, 123] width 8 height 8
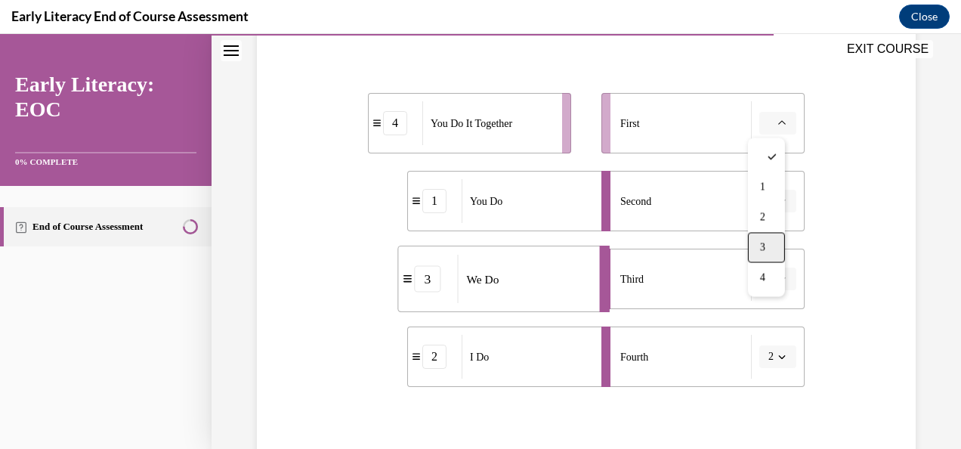
click at [763, 245] on span "3" at bounding box center [762, 247] width 5 height 12
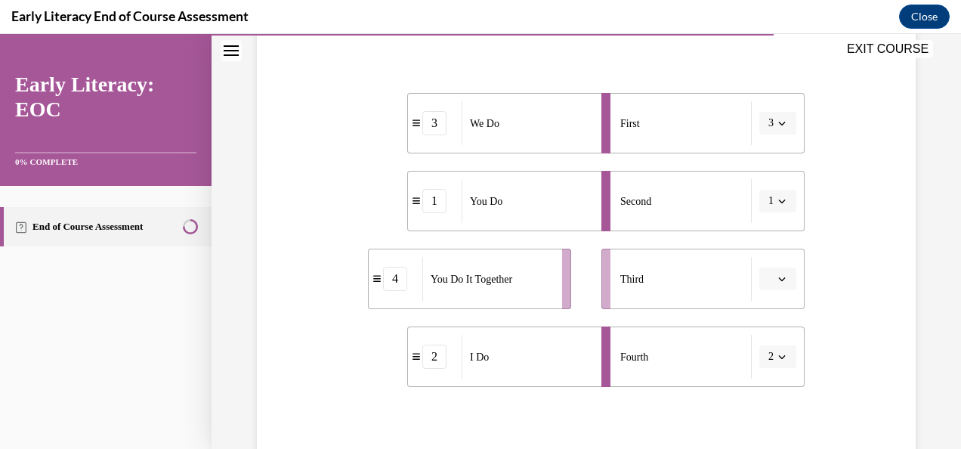
click at [778, 199] on icon "button" at bounding box center [782, 201] width 8 height 8
click at [761, 326] on span "3" at bounding box center [759, 325] width 5 height 12
click at [771, 366] on button "2" at bounding box center [777, 356] width 37 height 23
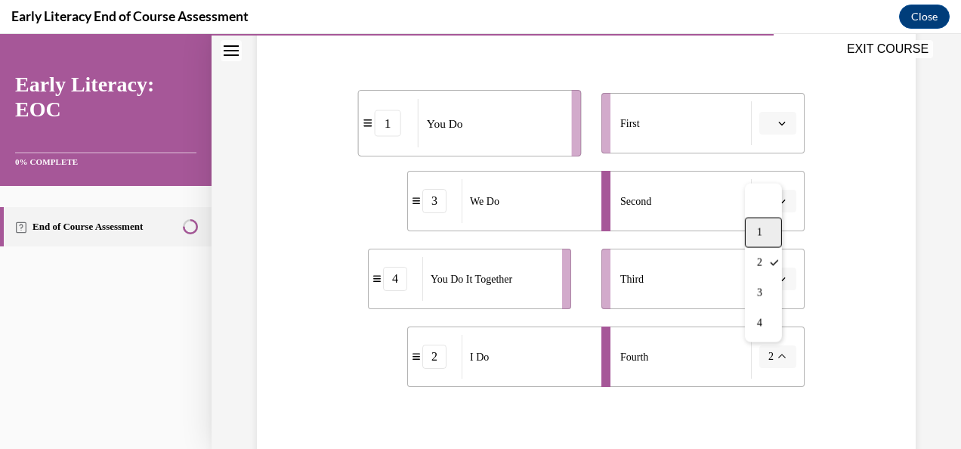
click at [759, 232] on span "1" at bounding box center [759, 233] width 5 height 12
click at [777, 201] on span "button" at bounding box center [782, 201] width 11 height 11
click at [765, 298] on div "2" at bounding box center [763, 295] width 37 height 30
click at [777, 202] on span "button" at bounding box center [782, 201] width 11 height 11
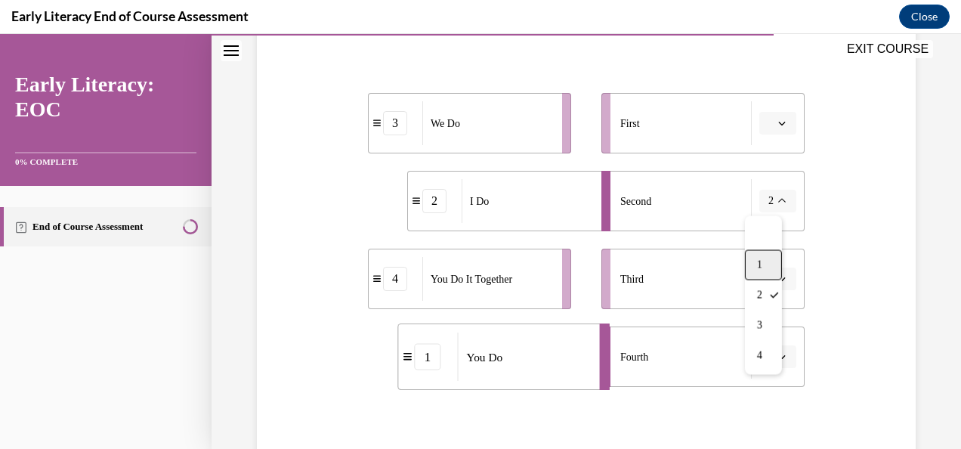
click at [760, 260] on span "1" at bounding box center [759, 264] width 5 height 12
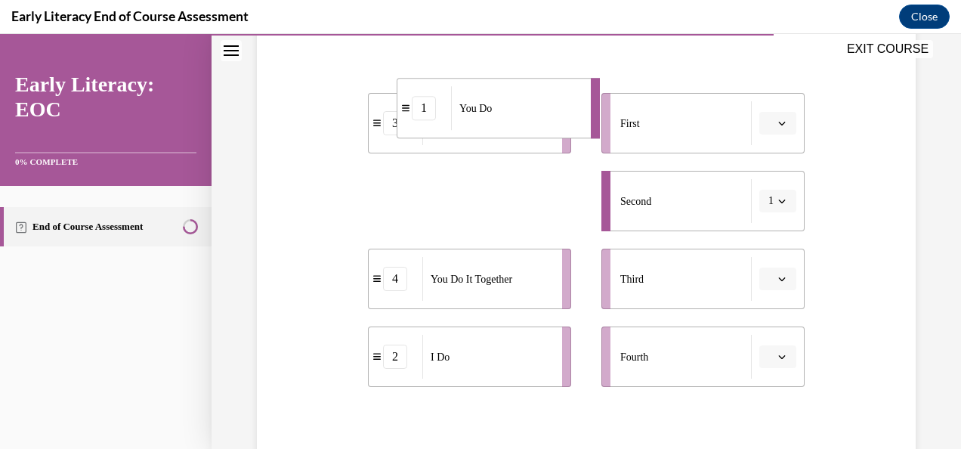
drag, startPoint x: 537, startPoint y: 212, endPoint x: 527, endPoint y: 111, distance: 101.0
click at [527, 111] on div "You Do" at bounding box center [516, 108] width 130 height 44
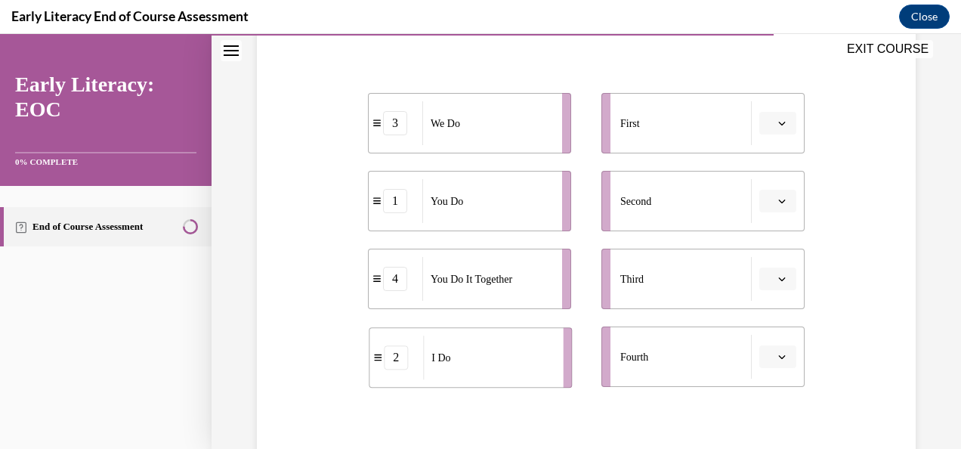
drag, startPoint x: 499, startPoint y: 217, endPoint x: 445, endPoint y: 369, distance: 161.3
click at [445, 369] on div "I Do" at bounding box center [488, 357] width 130 height 44
drag, startPoint x: 445, startPoint y: 369, endPoint x: 449, endPoint y: 144, distance: 225.2
drag, startPoint x: 449, startPoint y: 144, endPoint x: 422, endPoint y: 332, distance: 190.1
click at [422, 332] on li "2 I Do" at bounding box center [469, 356] width 203 height 60
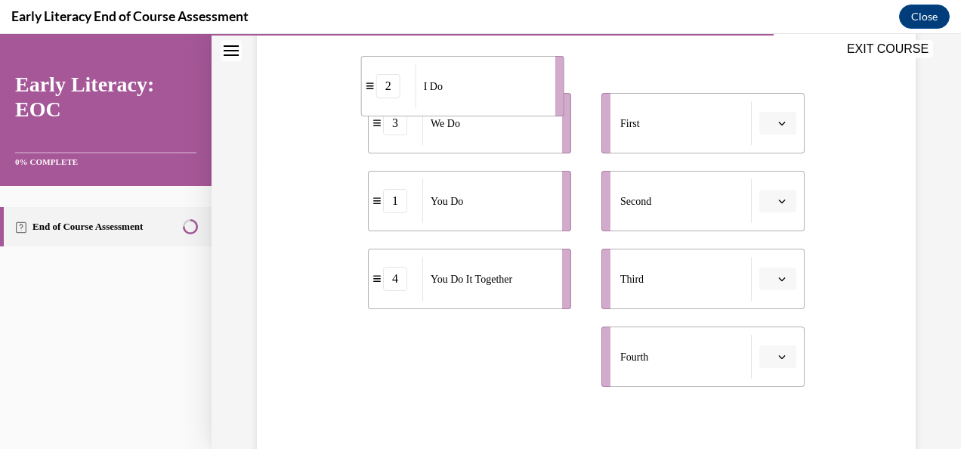
drag, startPoint x: 508, startPoint y: 375, endPoint x: 502, endPoint y: 106, distance: 269.0
click at [502, 106] on div "I Do" at bounding box center [480, 86] width 130 height 44
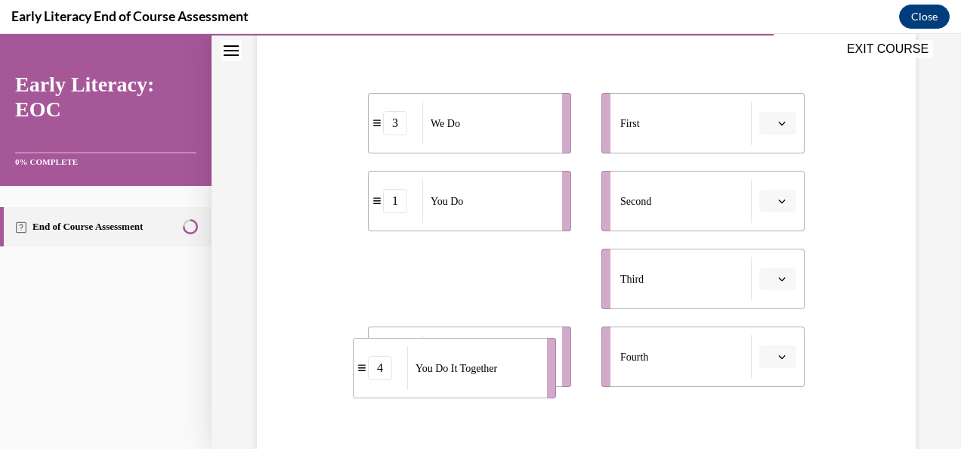
drag, startPoint x: 491, startPoint y: 284, endPoint x: 476, endPoint y: 391, distance: 108.3
click at [476, 376] on span "You Do It Together" at bounding box center [456, 368] width 82 height 16
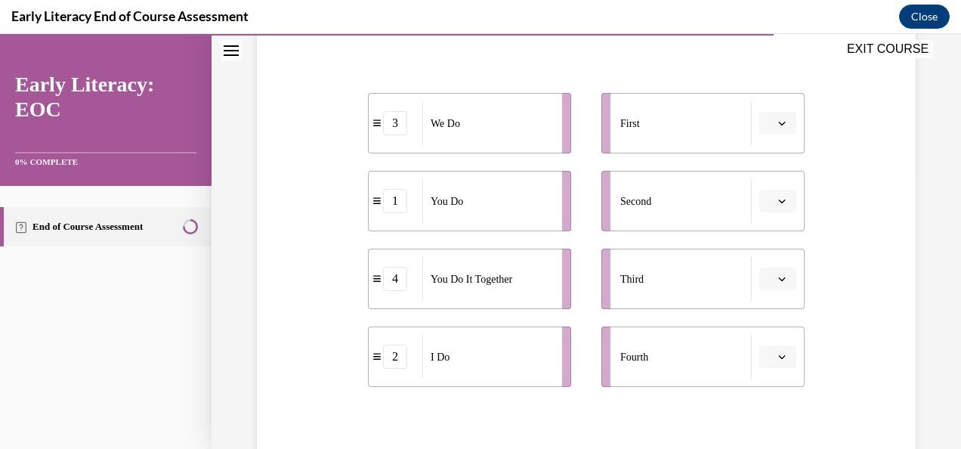
click at [772, 128] on button "button" at bounding box center [777, 123] width 37 height 23
click at [765, 188] on span "1" at bounding box center [762, 187] width 5 height 12
click at [778, 125] on icon "button" at bounding box center [782, 123] width 8 height 8
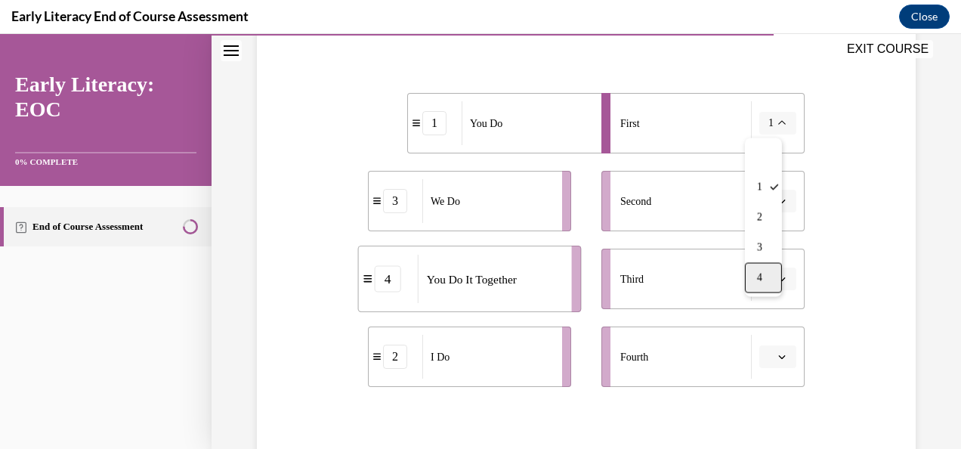
click at [758, 276] on span "4" at bounding box center [759, 277] width 5 height 12
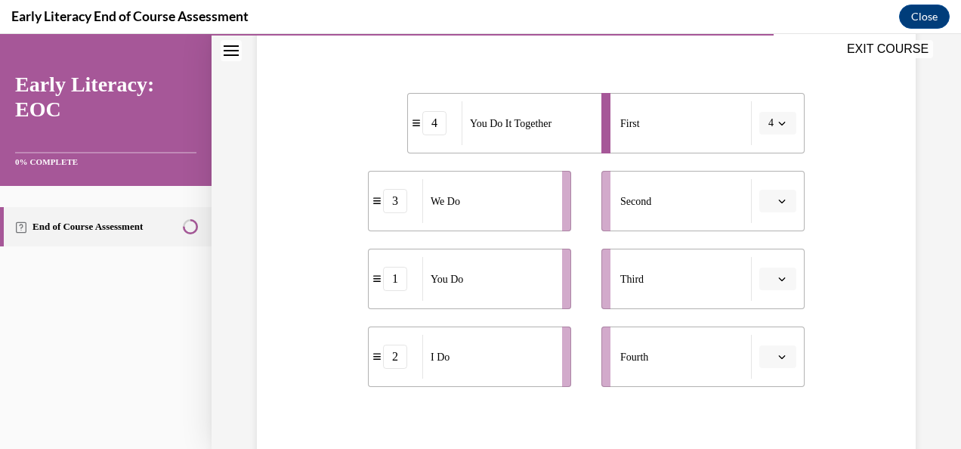
click at [765, 276] on button "button" at bounding box center [777, 278] width 37 height 23
click at [536, 283] on div "You Do" at bounding box center [487, 279] width 130 height 44
drag, startPoint x: 536, startPoint y: 283, endPoint x: 593, endPoint y: 286, distance: 57.5
drag, startPoint x: 593, startPoint y: 286, endPoint x: 577, endPoint y: 234, distance: 53.8
click at [577, 234] on ul "4 You Do It Together 3 We Do 1 You Do 2 I Do" at bounding box center [477, 240] width 218 height 294
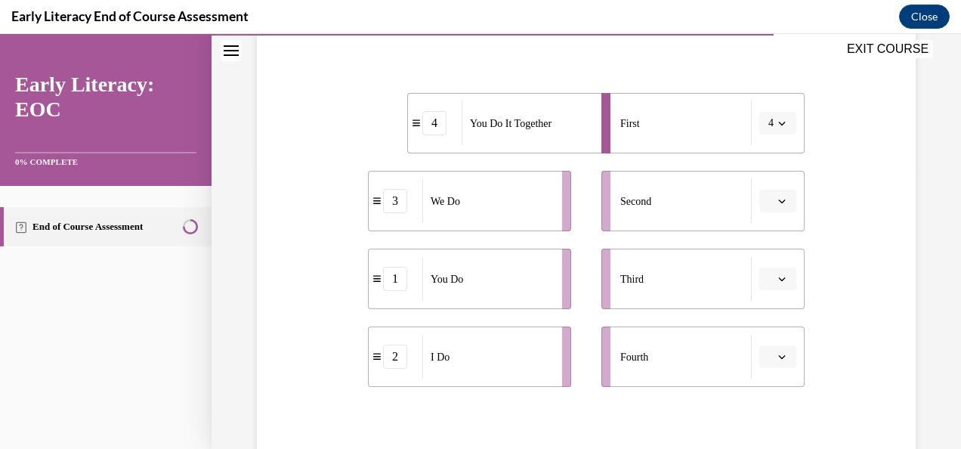
click at [777, 205] on span "button" at bounding box center [782, 201] width 11 height 11
click at [642, 196] on span "Second" at bounding box center [635, 201] width 31 height 16
drag, startPoint x: 642, startPoint y: 196, endPoint x: 780, endPoint y: 193, distance: 137.5
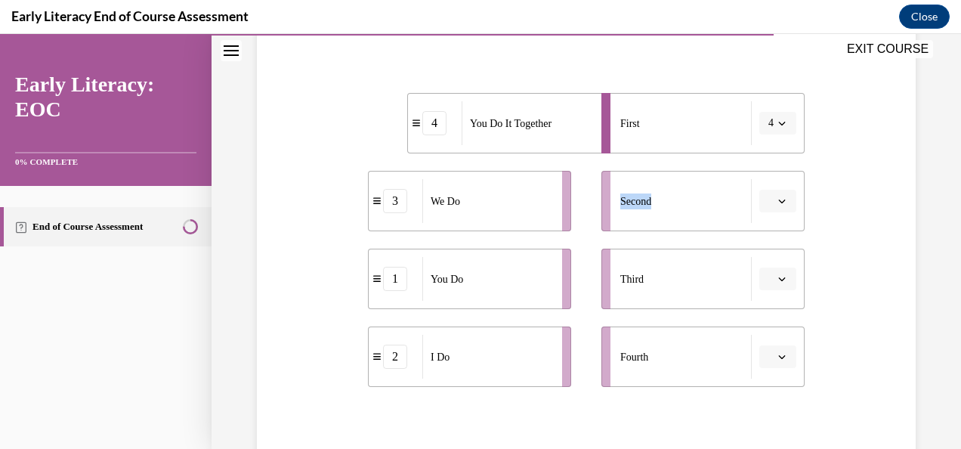
click at [780, 193] on button "button" at bounding box center [777, 201] width 37 height 23
click at [778, 199] on icon "button" at bounding box center [782, 201] width 8 height 4
click at [778, 202] on icon "button" at bounding box center [782, 201] width 8 height 8
click at [765, 292] on span "2" at bounding box center [762, 295] width 5 height 12
click at [778, 121] on icon "button" at bounding box center [782, 123] width 8 height 8
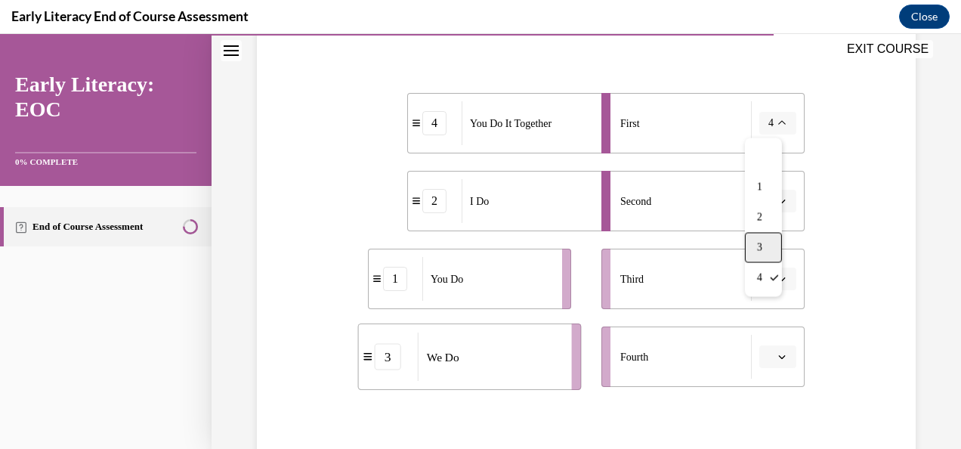
click at [768, 243] on div "3" at bounding box center [763, 247] width 37 height 30
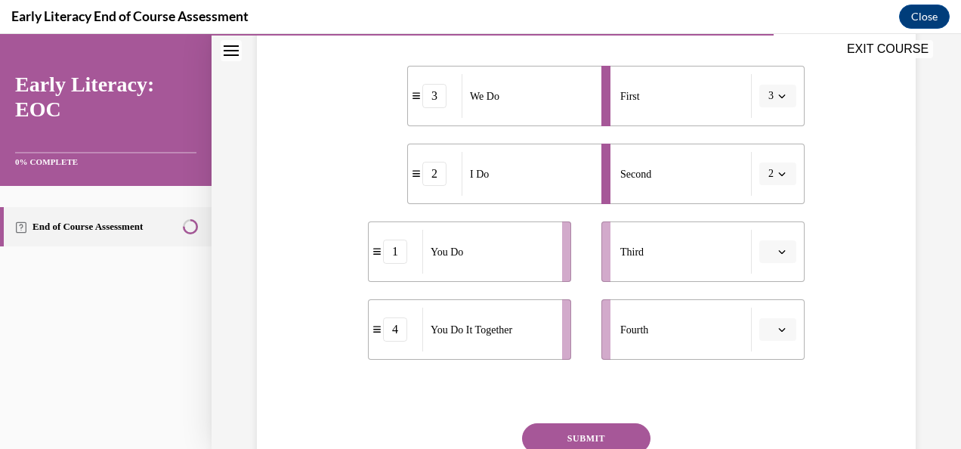
scroll to position [296, 0]
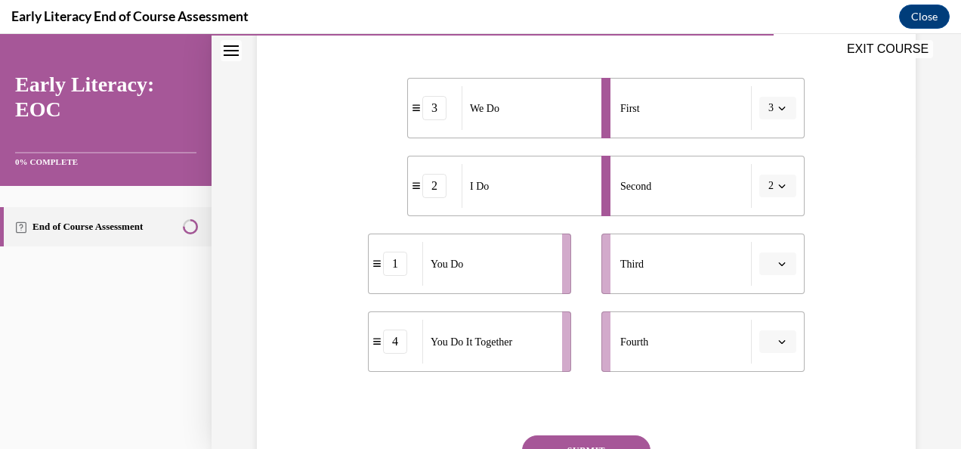
click at [656, 116] on div "First" at bounding box center [685, 108] width 131 height 44
drag, startPoint x: 656, startPoint y: 116, endPoint x: 647, endPoint y: 145, distance: 30.8
click at [647, 145] on ul "First 3 Second 2 Third Fourth" at bounding box center [695, 225] width 218 height 294
click at [780, 184] on button "2" at bounding box center [777, 186] width 37 height 23
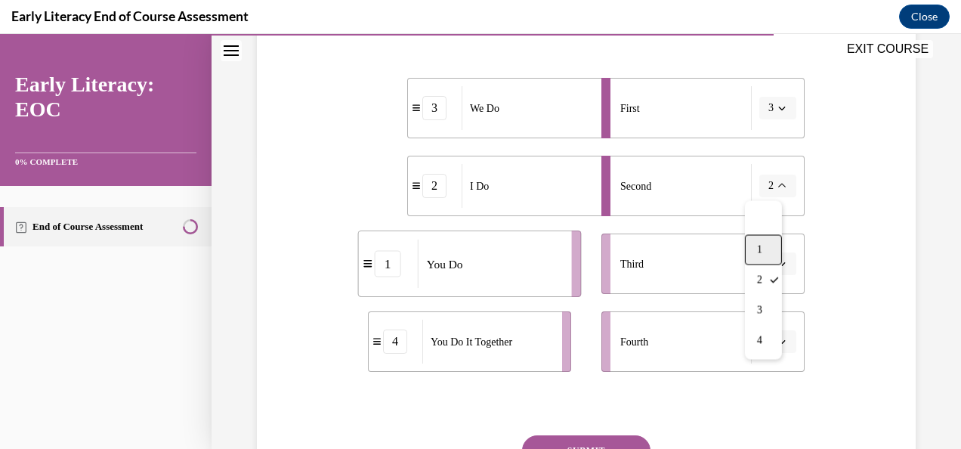
click at [763, 251] on div "1" at bounding box center [763, 249] width 37 height 30
click at [777, 258] on span "button" at bounding box center [782, 263] width 11 height 11
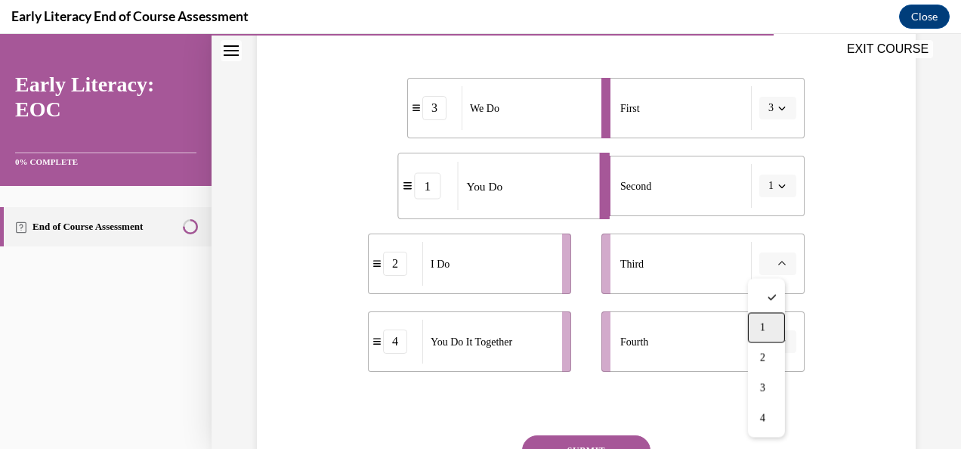
click at [767, 323] on div "1" at bounding box center [766, 327] width 37 height 30
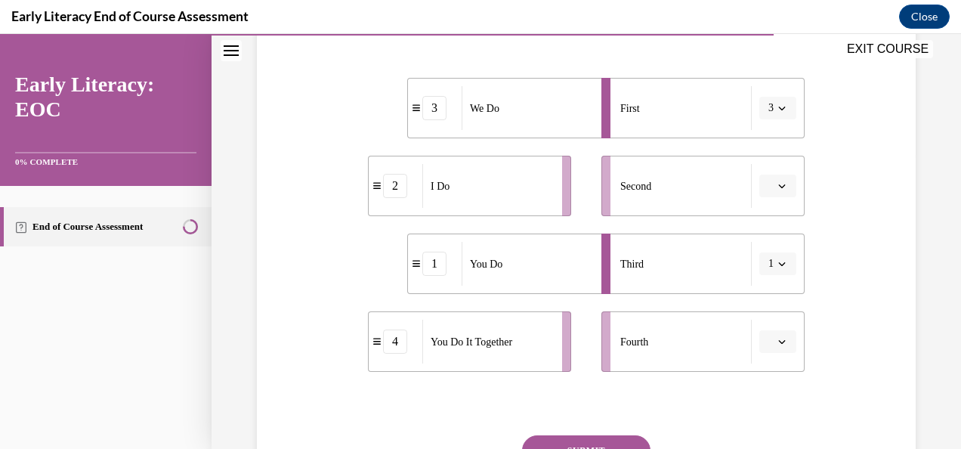
click at [777, 103] on span "button" at bounding box center [782, 108] width 11 height 11
click at [760, 181] on div "1" at bounding box center [763, 171] width 37 height 30
click at [779, 116] on button "1" at bounding box center [777, 108] width 37 height 23
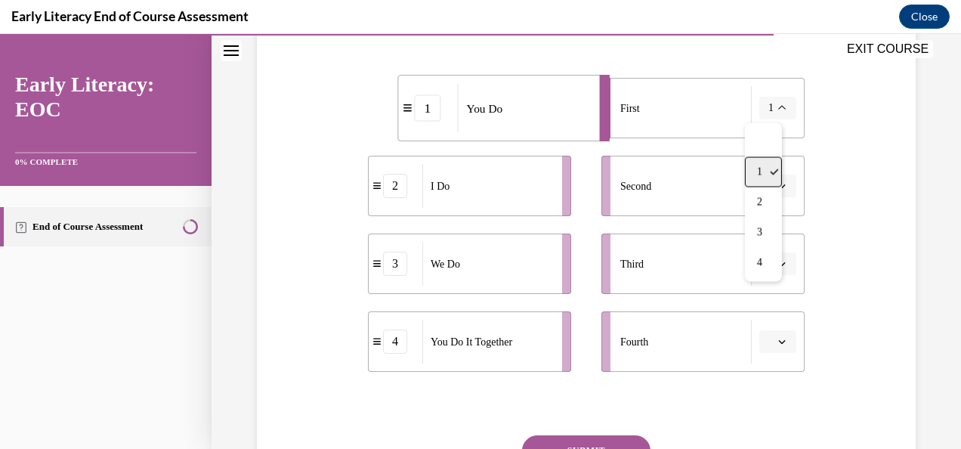
click at [765, 174] on div "1" at bounding box center [763, 171] width 37 height 30
click at [771, 199] on li "Second" at bounding box center [702, 186] width 203 height 60
click at [778, 186] on icon "button" at bounding box center [782, 186] width 8 height 8
click at [765, 251] on span "1" at bounding box center [762, 249] width 5 height 12
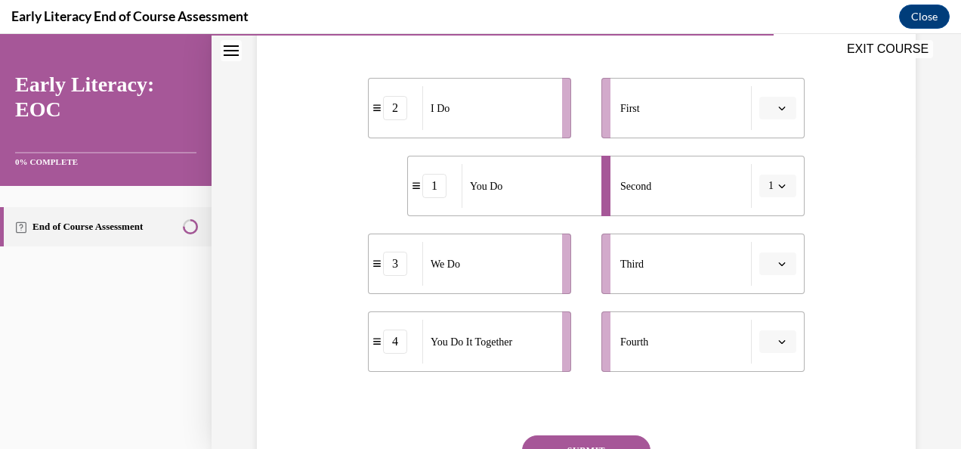
click at [776, 115] on button "button" at bounding box center [777, 108] width 37 height 23
click at [771, 162] on div "1" at bounding box center [766, 171] width 37 height 30
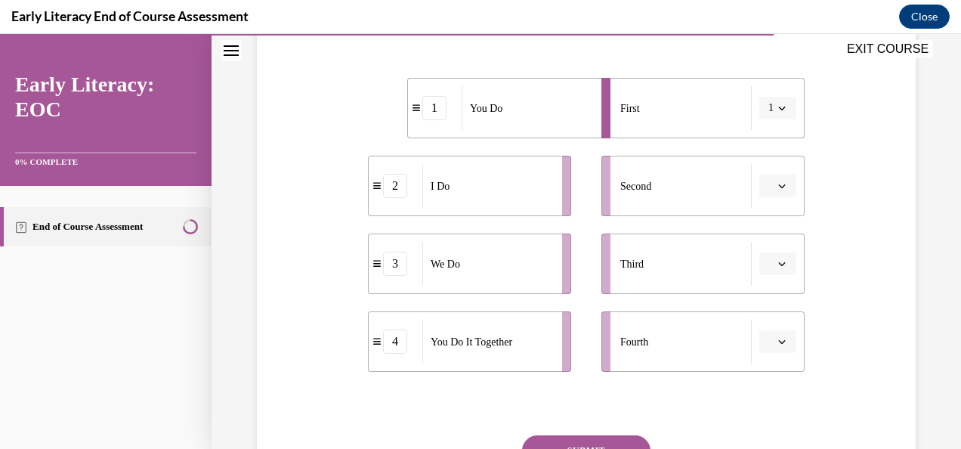
click at [777, 108] on span "button" at bounding box center [782, 108] width 11 height 11
click at [757, 147] on div at bounding box center [763, 141] width 37 height 30
click at [525, 196] on div "I Do" at bounding box center [487, 186] width 130 height 44
drag, startPoint x: 525, startPoint y: 196, endPoint x: 514, endPoint y: 112, distance: 85.4
drag, startPoint x: 514, startPoint y: 112, endPoint x: 491, endPoint y: 171, distance: 63.1
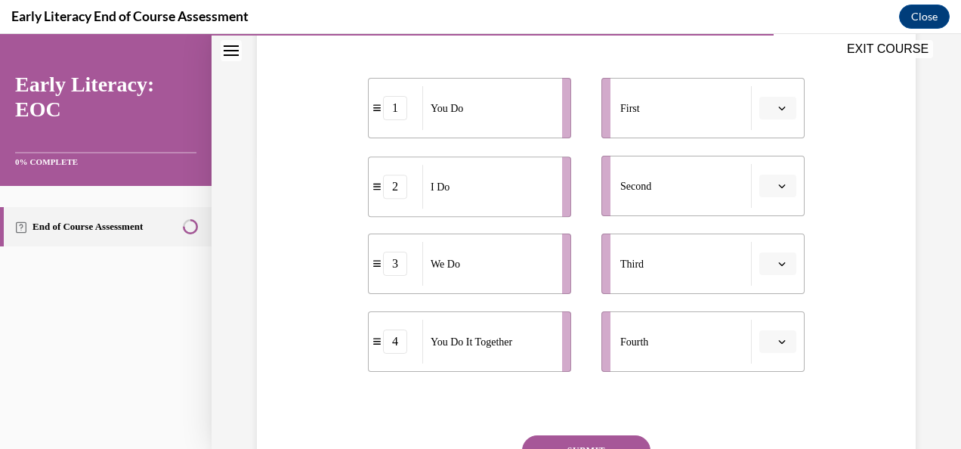
click at [491, 171] on div "I Do" at bounding box center [487, 187] width 130 height 44
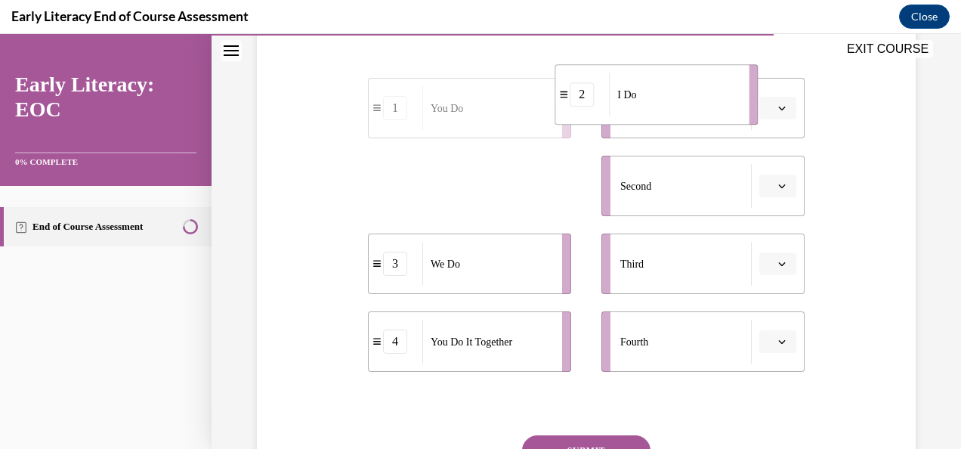
drag, startPoint x: 485, startPoint y: 183, endPoint x: 681, endPoint y: 92, distance: 216.3
click at [681, 92] on div "I Do" at bounding box center [674, 95] width 130 height 44
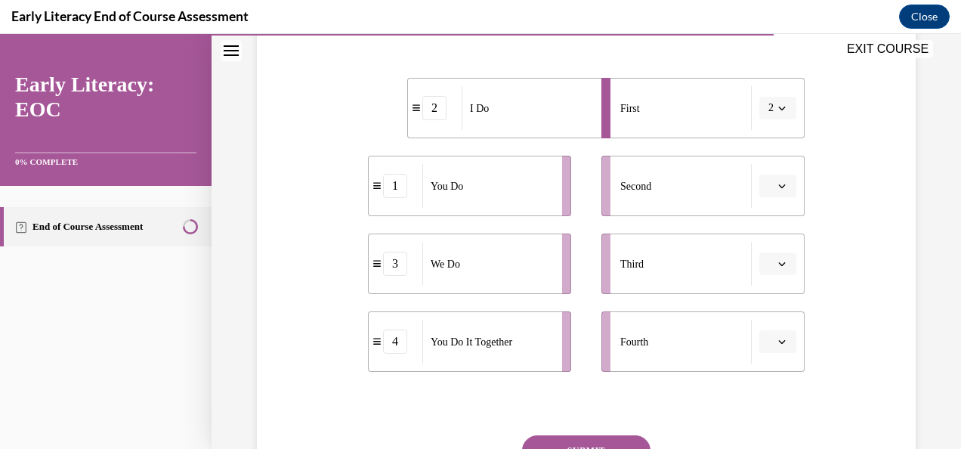
drag, startPoint x: 512, startPoint y: 265, endPoint x: 524, endPoint y: 248, distance: 20.7
drag, startPoint x: 524, startPoint y: 248, endPoint x: 462, endPoint y: 276, distance: 68.3
click at [462, 276] on div "We Do" at bounding box center [488, 264] width 130 height 44
drag, startPoint x: 462, startPoint y: 276, endPoint x: 501, endPoint y: 267, distance: 40.5
click at [501, 267] on div "We Do" at bounding box center [488, 264] width 130 height 44
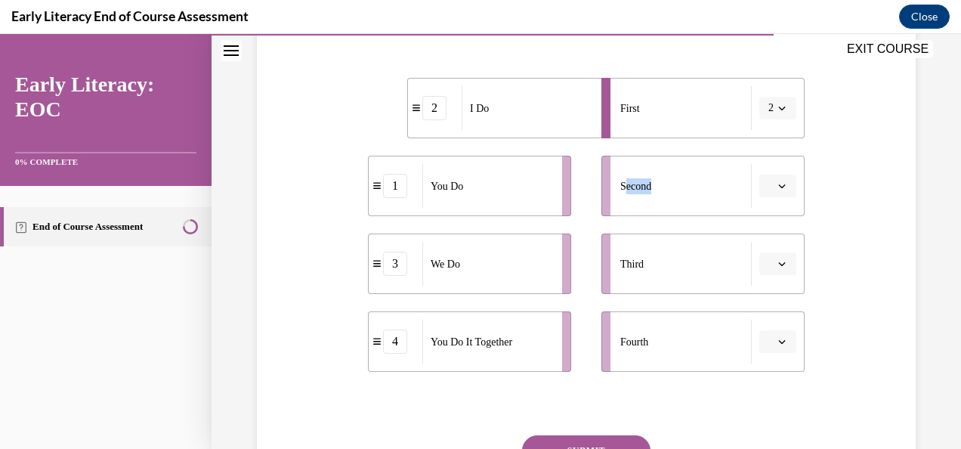
drag, startPoint x: 654, startPoint y: 198, endPoint x: 619, endPoint y: 215, distance: 39.2
click at [619, 215] on li "Second" at bounding box center [702, 186] width 203 height 60
click at [620, 198] on div "Second" at bounding box center [685, 186] width 131 height 44
click at [538, 262] on div "We Do" at bounding box center [487, 264] width 130 height 44
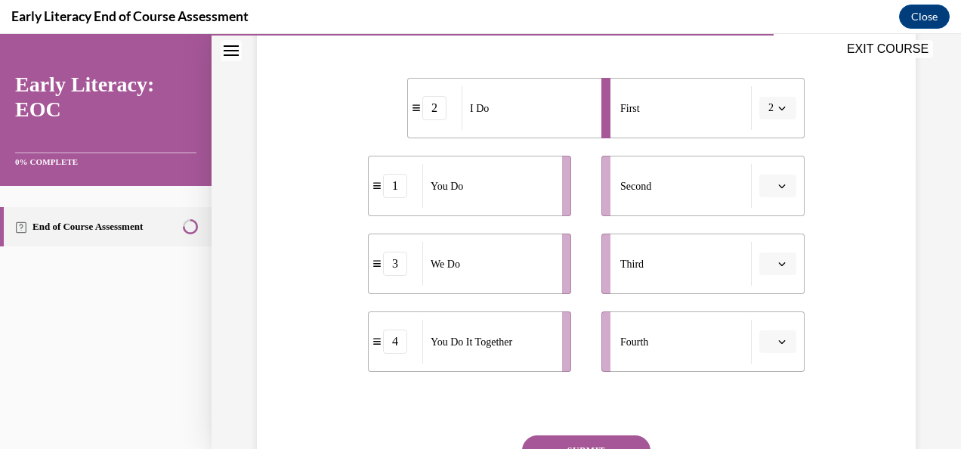
drag, startPoint x: 538, startPoint y: 262, endPoint x: 630, endPoint y: 198, distance: 112.3
click at [624, 196] on div "Second" at bounding box center [685, 186] width 131 height 44
drag, startPoint x: 520, startPoint y: 344, endPoint x: 629, endPoint y: 268, distance: 132.9
drag, startPoint x: 629, startPoint y: 268, endPoint x: 616, endPoint y: 266, distance: 12.3
click at [620, 266] on span "Third" at bounding box center [631, 264] width 23 height 16
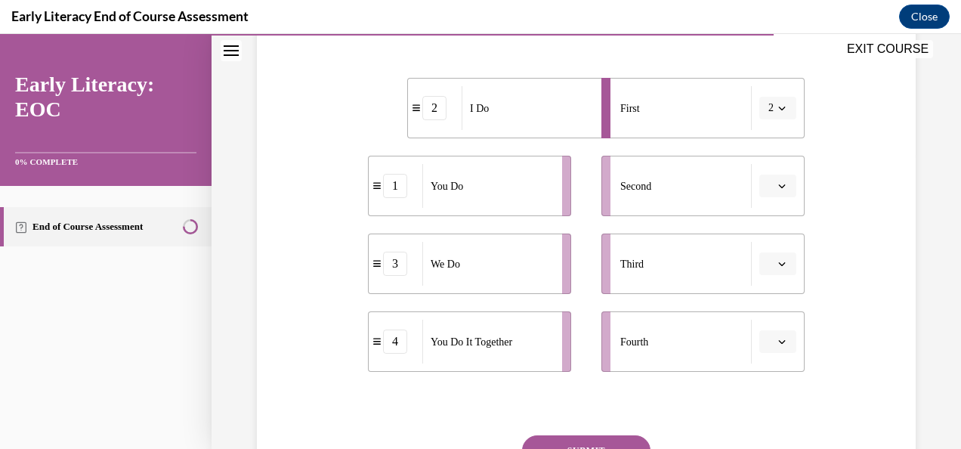
click at [772, 177] on button "button" at bounding box center [777, 186] width 37 height 23
click at [758, 276] on div "2" at bounding box center [766, 279] width 37 height 30
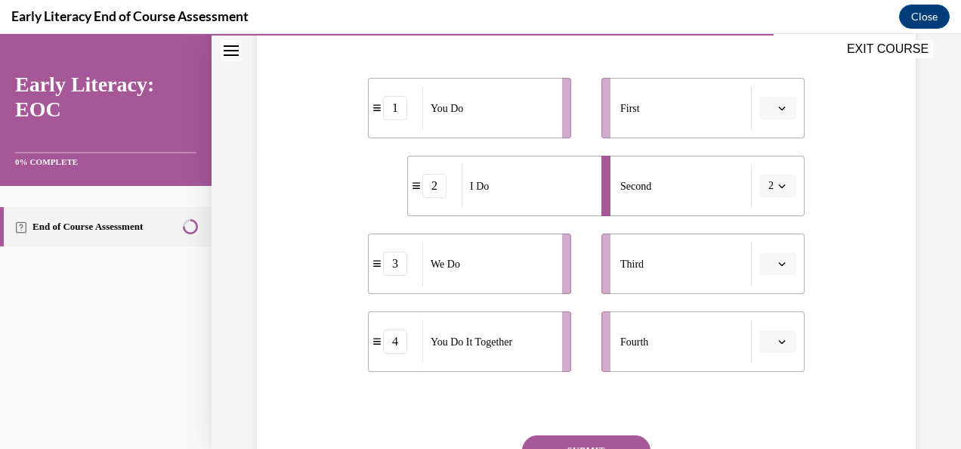
click at [765, 190] on button "2" at bounding box center [777, 186] width 37 height 23
click at [771, 311] on div "3" at bounding box center [763, 310] width 37 height 30
click at [766, 110] on button "button" at bounding box center [777, 108] width 37 height 23
click at [761, 202] on span "2" at bounding box center [762, 202] width 5 height 12
click at [778, 344] on icon "button" at bounding box center [782, 342] width 8 height 8
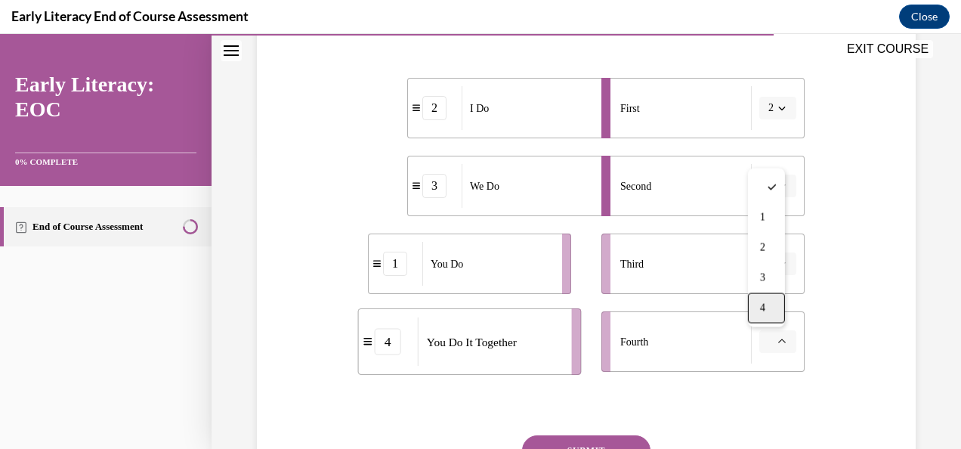
click at [771, 313] on div "4" at bounding box center [766, 308] width 37 height 30
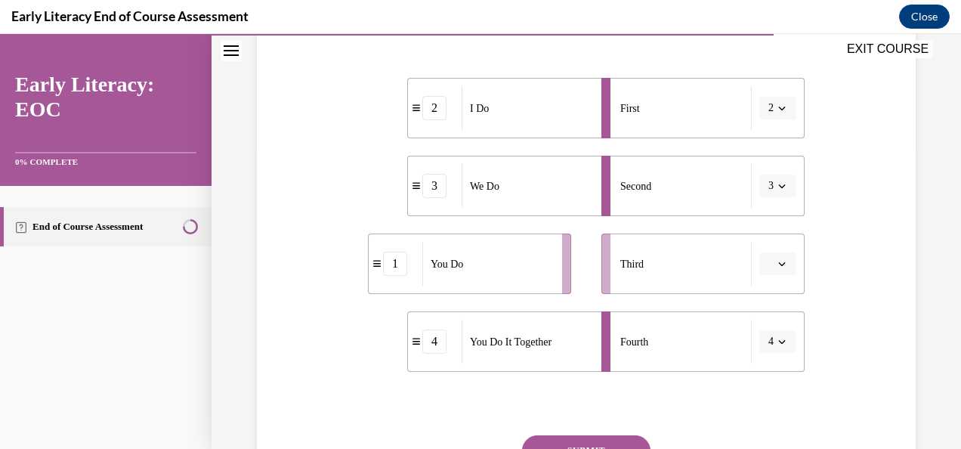
click at [778, 266] on icon "button" at bounding box center [782, 264] width 8 height 8
click at [764, 323] on span "1" at bounding box center [762, 327] width 5 height 12
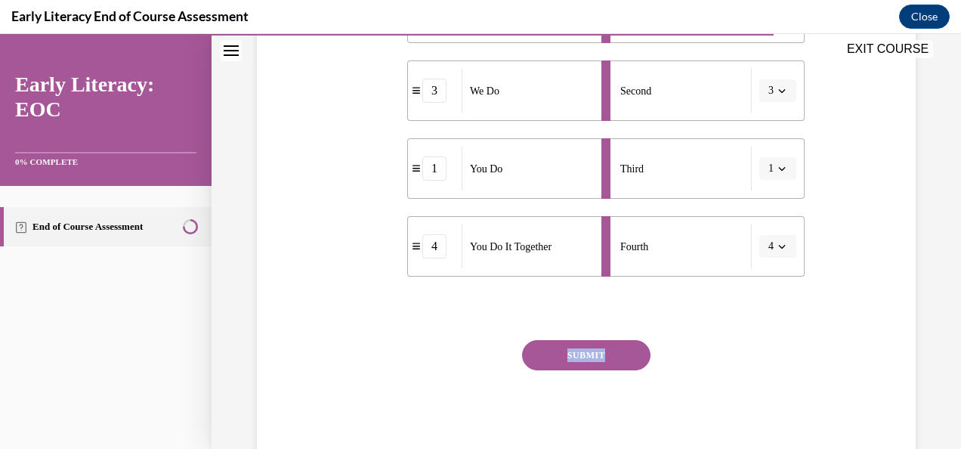
drag, startPoint x: 606, startPoint y: 372, endPoint x: 600, endPoint y: 355, distance: 18.4
click at [600, 355] on div "SUBMIT NEXT" at bounding box center [586, 402] width 437 height 124
click at [600, 355] on button "SUBMIT" at bounding box center [586, 355] width 128 height 30
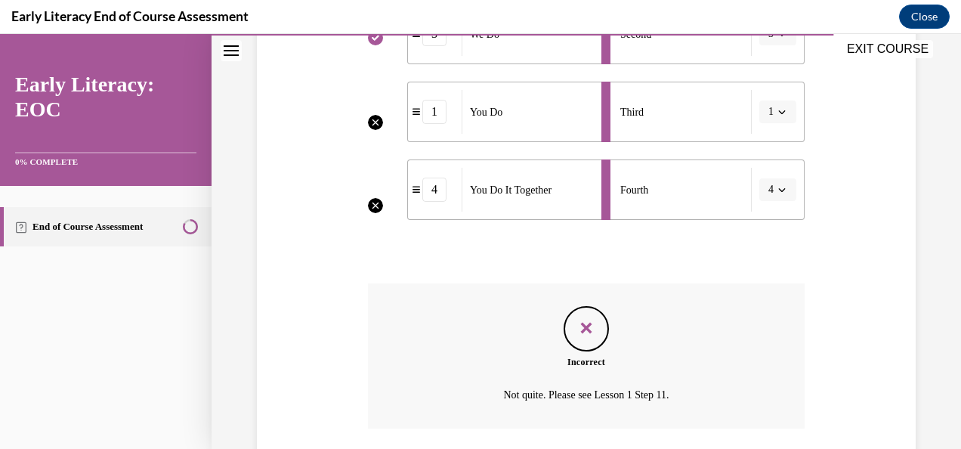
scroll to position [434, 0]
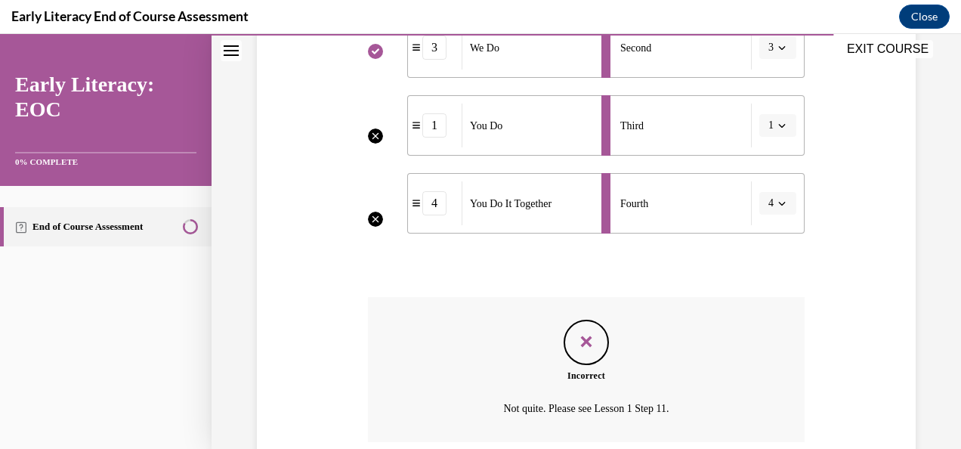
click at [771, 124] on li "Third 1" at bounding box center [702, 125] width 203 height 60
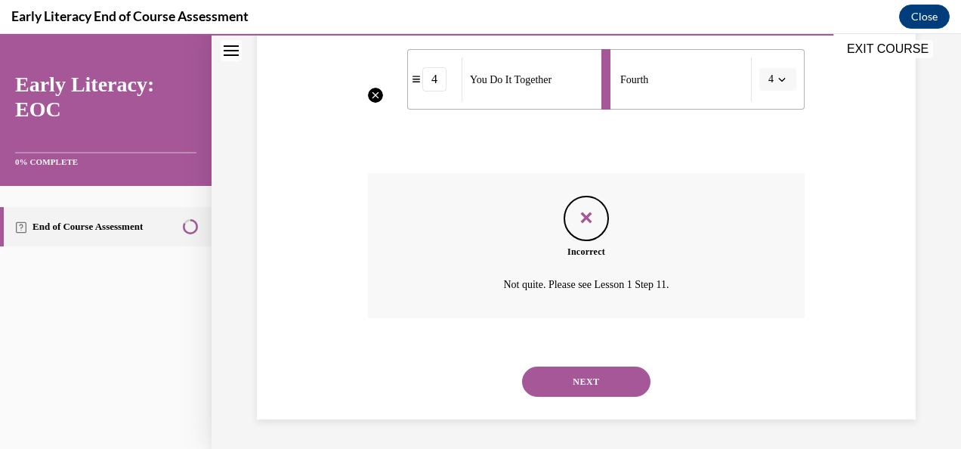
click at [616, 381] on button "NEXT" at bounding box center [586, 381] width 128 height 30
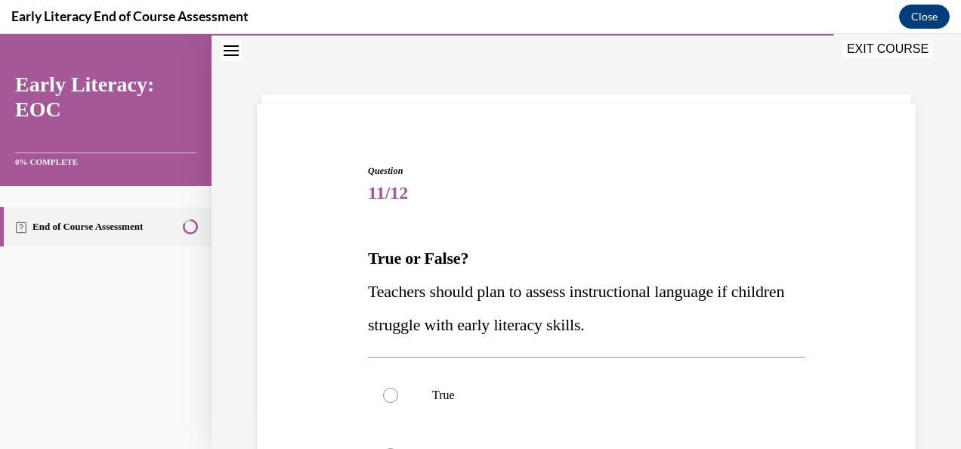
scroll to position [128, 0]
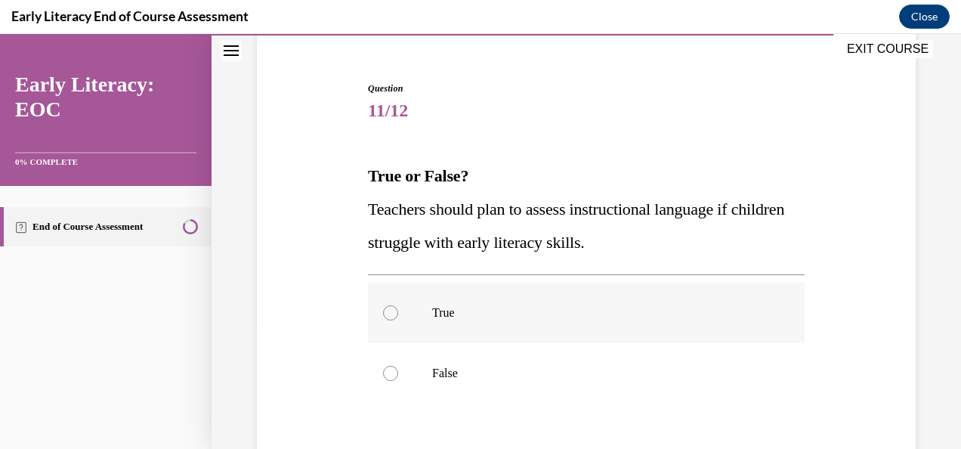
click at [394, 309] on div at bounding box center [390, 312] width 15 height 15
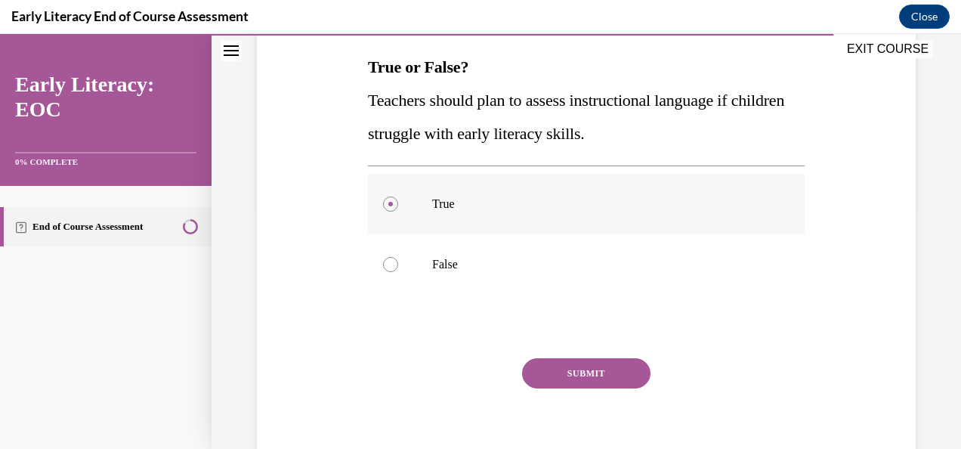
scroll to position [246, 0]
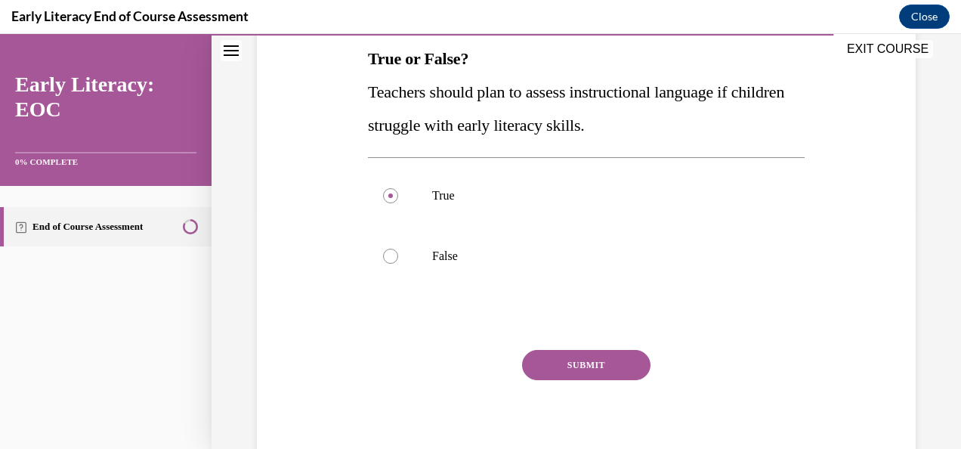
click at [585, 366] on button "SUBMIT" at bounding box center [586, 365] width 128 height 30
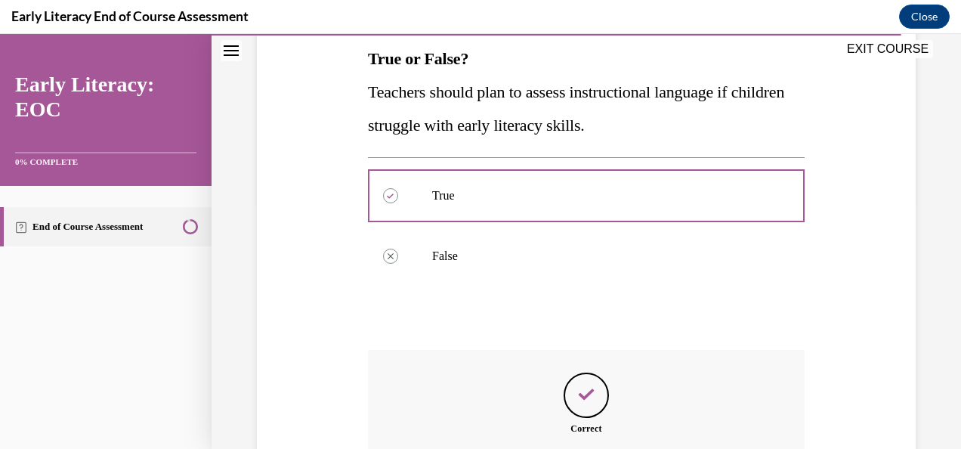
scroll to position [422, 0]
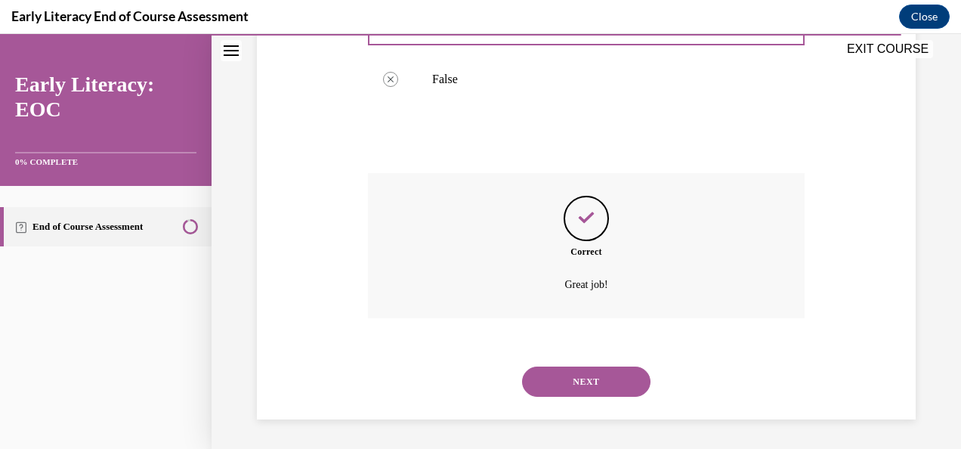
click at [588, 378] on button "NEXT" at bounding box center [586, 381] width 128 height 30
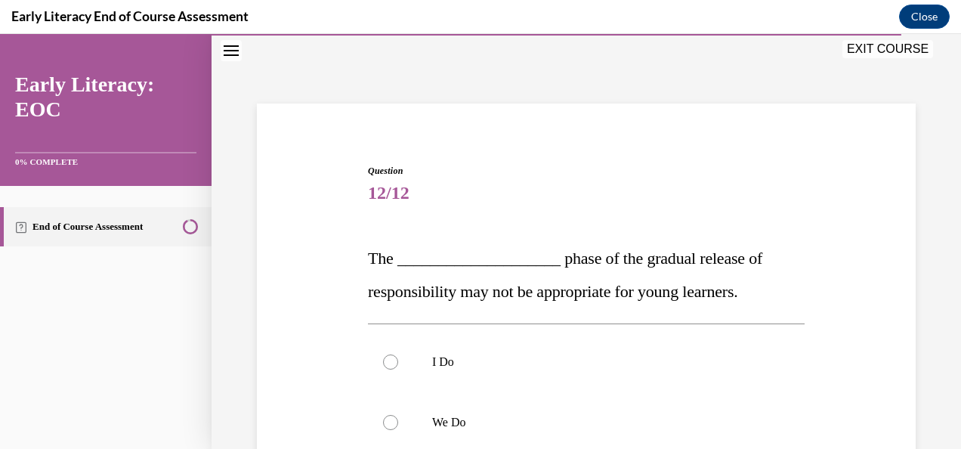
scroll to position [196, 0]
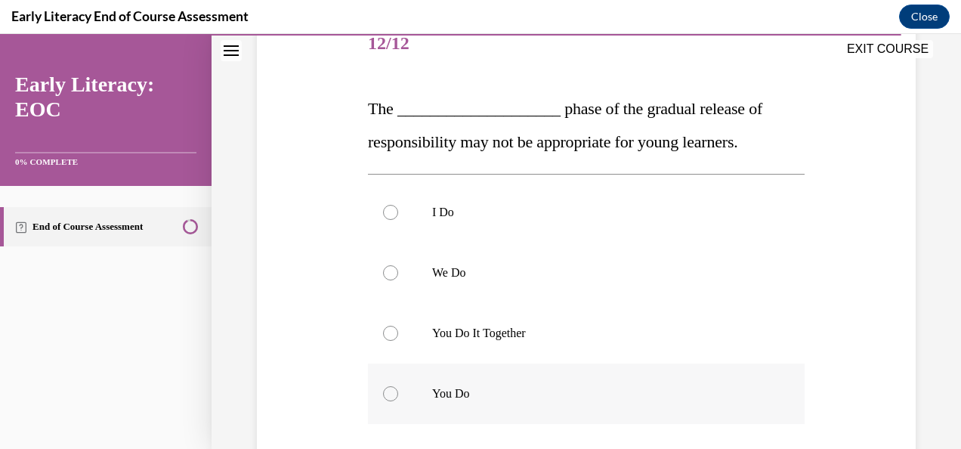
click at [387, 391] on div at bounding box center [390, 393] width 15 height 15
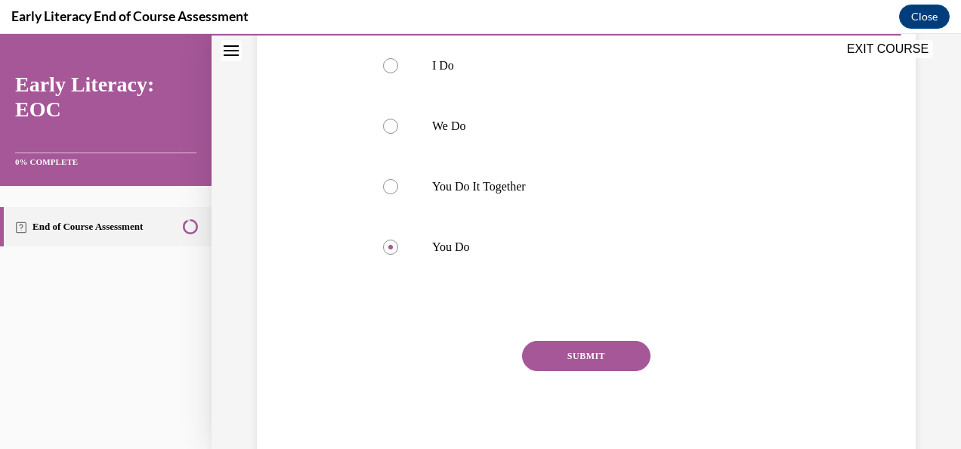
click at [573, 352] on button "SUBMIT" at bounding box center [586, 356] width 128 height 30
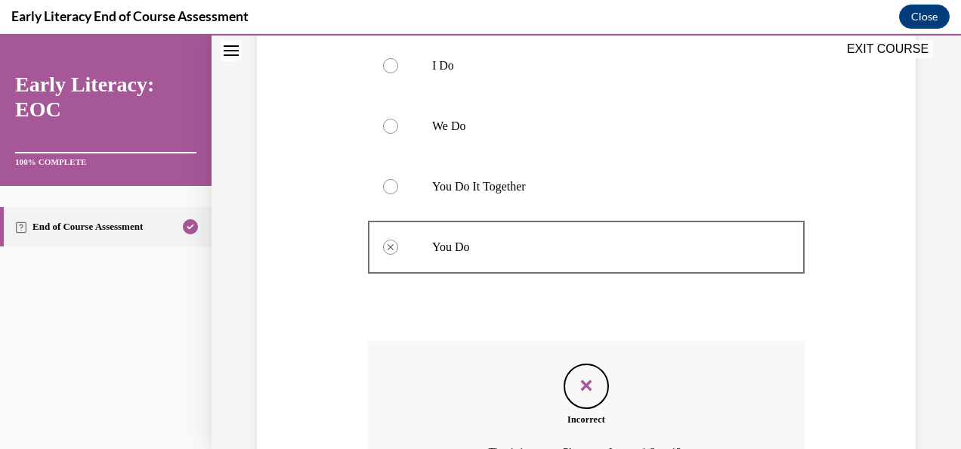
scroll to position [510, 0]
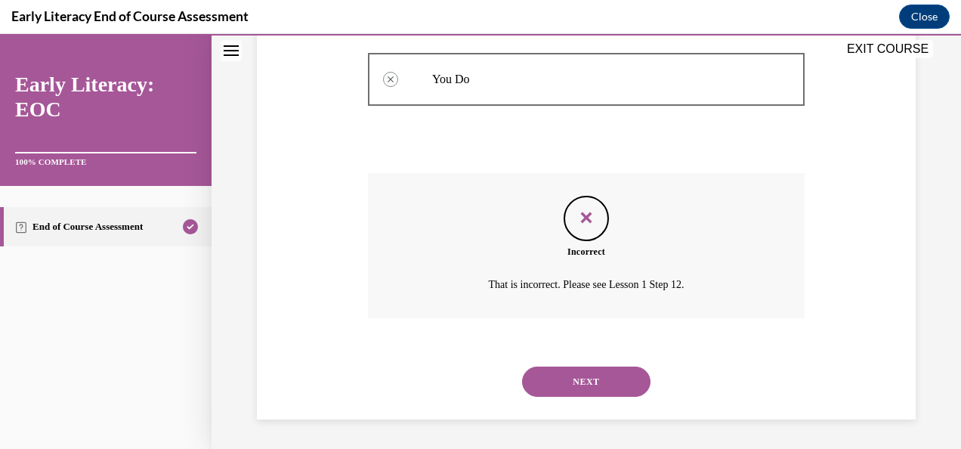
click at [582, 382] on button "NEXT" at bounding box center [586, 381] width 128 height 30
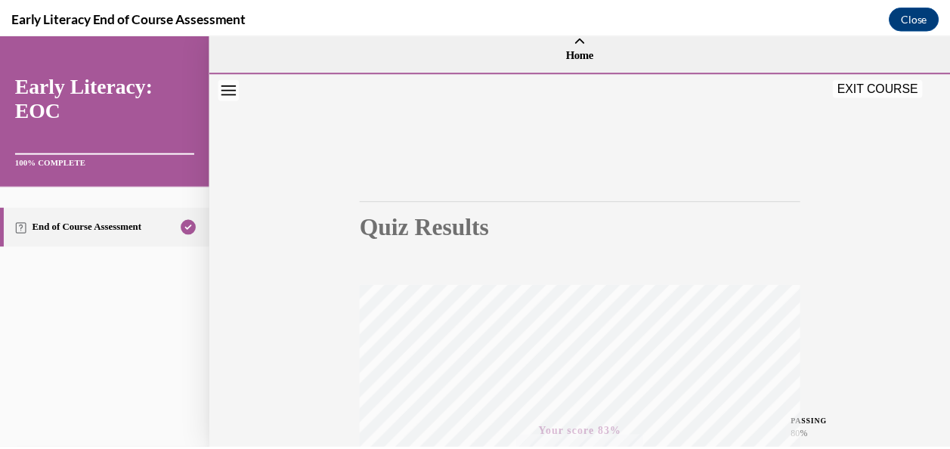
scroll to position [0, 0]
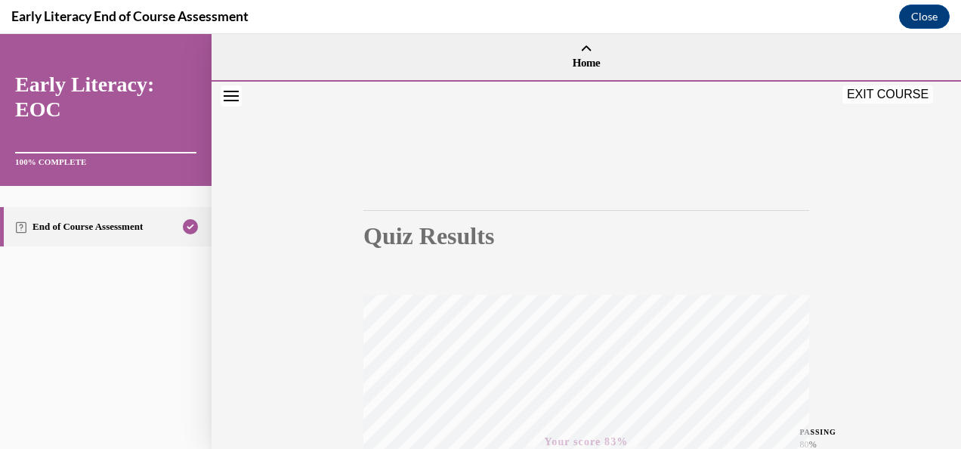
click at [899, 95] on button "EXIT COURSE" at bounding box center [887, 94] width 91 height 18
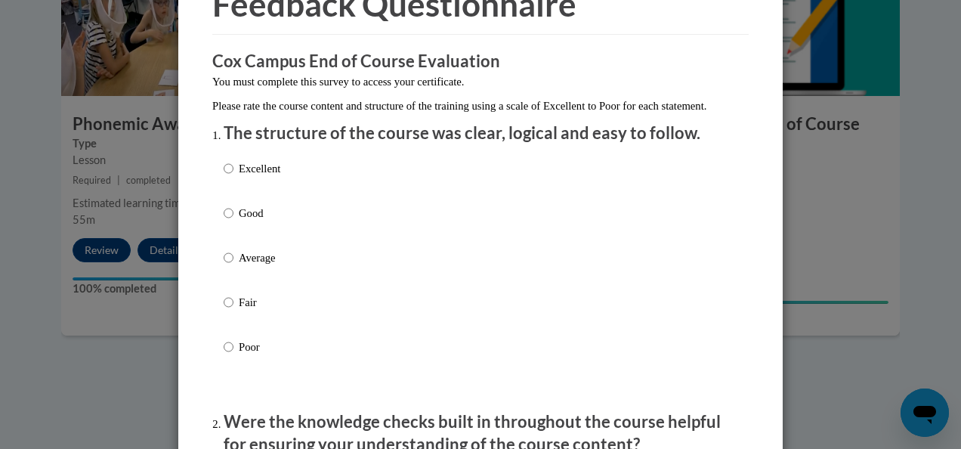
scroll to position [91, 0]
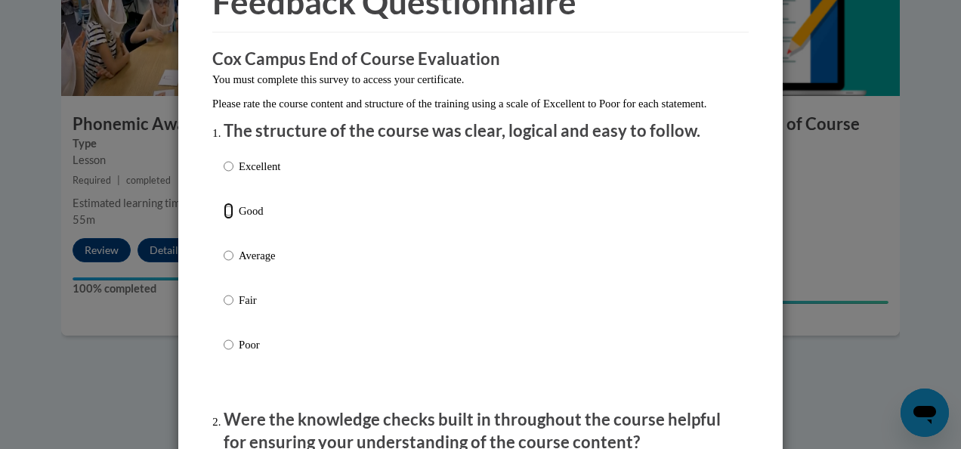
click at [224, 219] on input "Good" at bounding box center [229, 210] width 10 height 17
radio input "true"
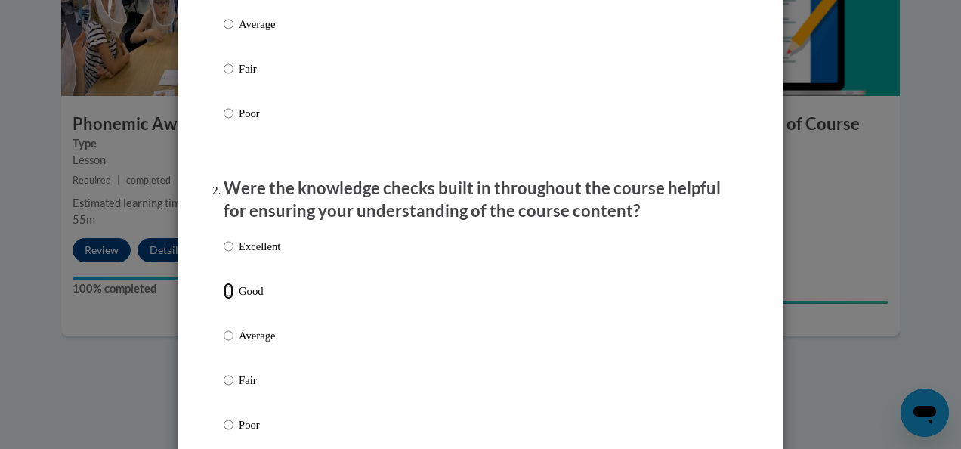
click at [224, 299] on input "Good" at bounding box center [229, 291] width 10 height 17
radio input "true"
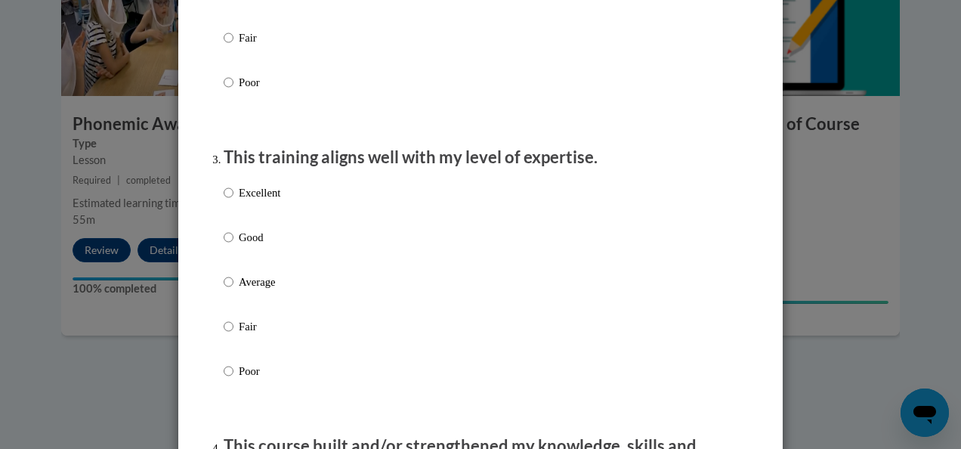
scroll to position [741, 0]
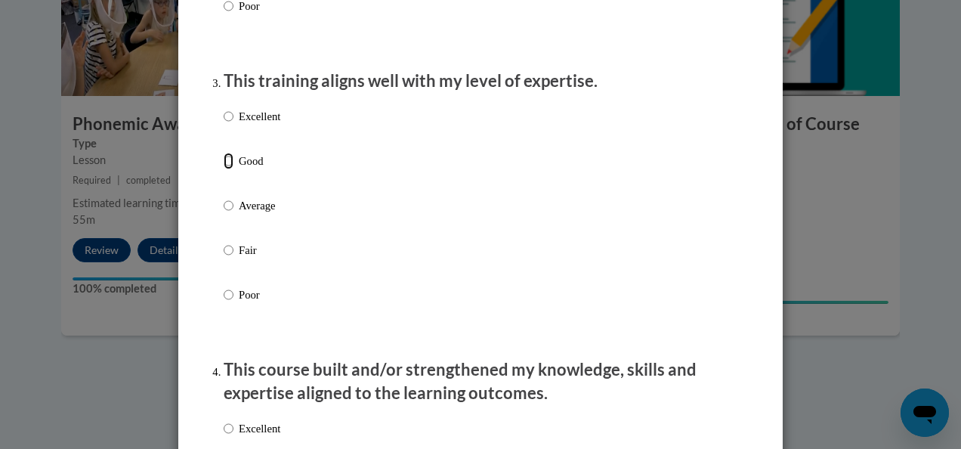
click at [224, 169] on input "Good" at bounding box center [229, 161] width 10 height 17
radio input "true"
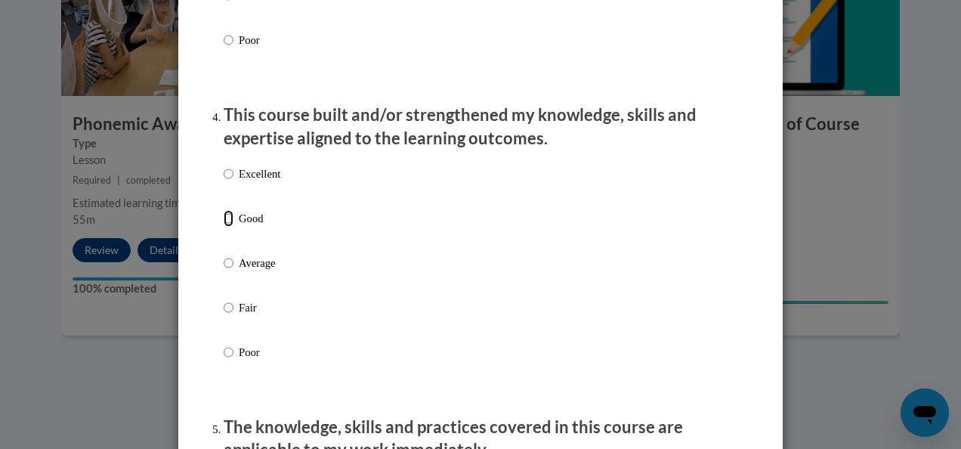
click at [225, 227] on input "Good" at bounding box center [229, 218] width 10 height 17
radio input "true"
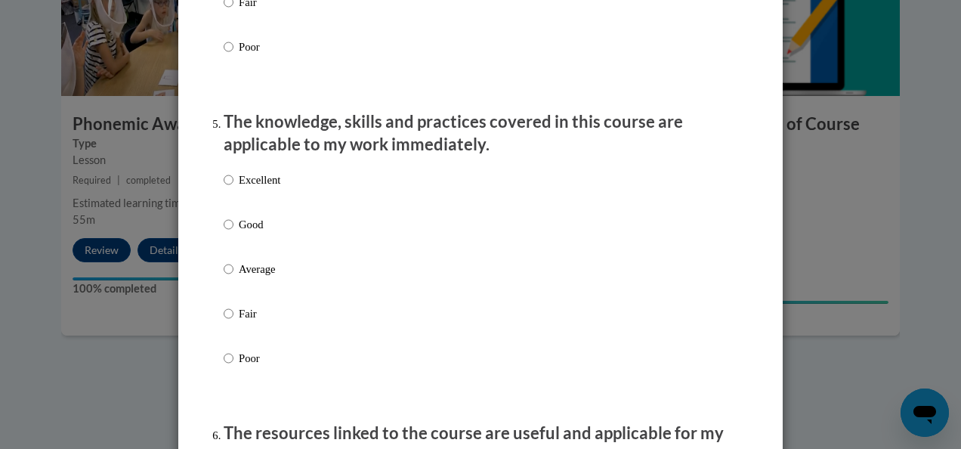
scroll to position [1302, 0]
click at [224, 232] on input "Good" at bounding box center [229, 223] width 10 height 17
radio input "true"
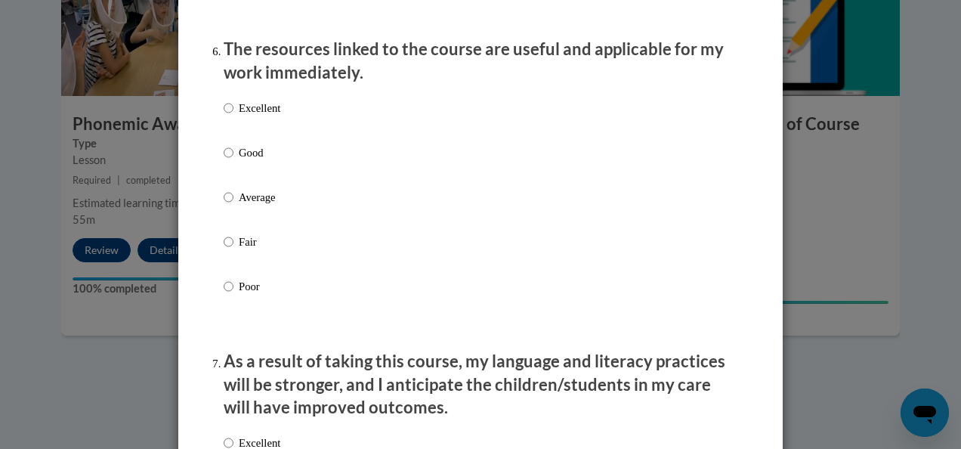
scroll to position [1685, 0]
click at [224, 160] on input "Good" at bounding box center [229, 152] width 10 height 17
radio input "true"
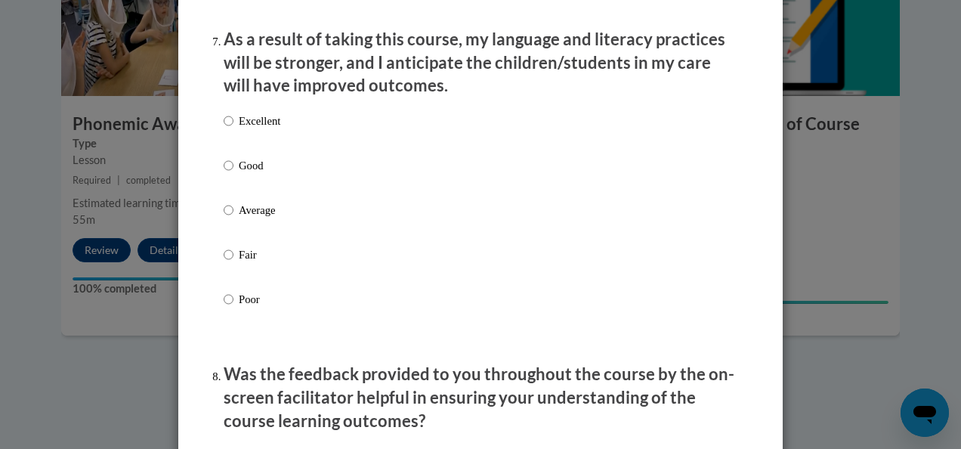
scroll to position [2007, 0]
click at [224, 173] on input "Good" at bounding box center [229, 164] width 10 height 17
radio input "true"
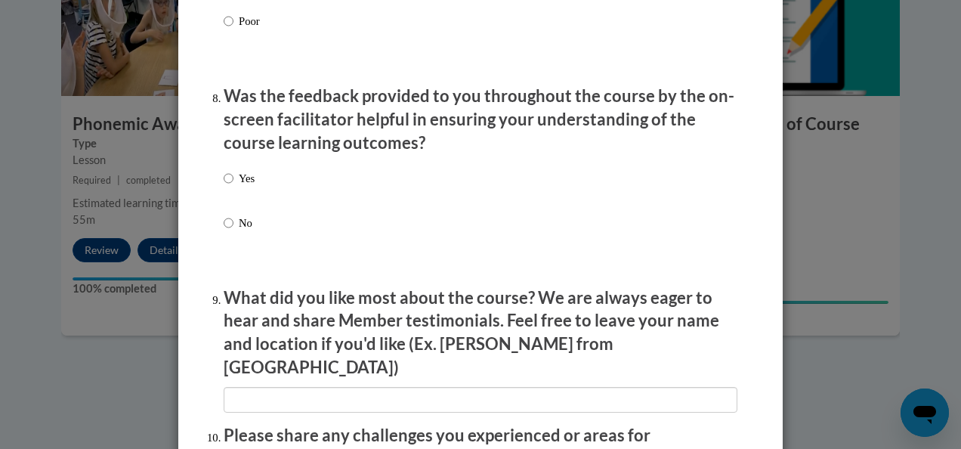
scroll to position [2285, 0]
click at [224, 186] on input "Yes" at bounding box center [229, 177] width 10 height 17
radio input "true"
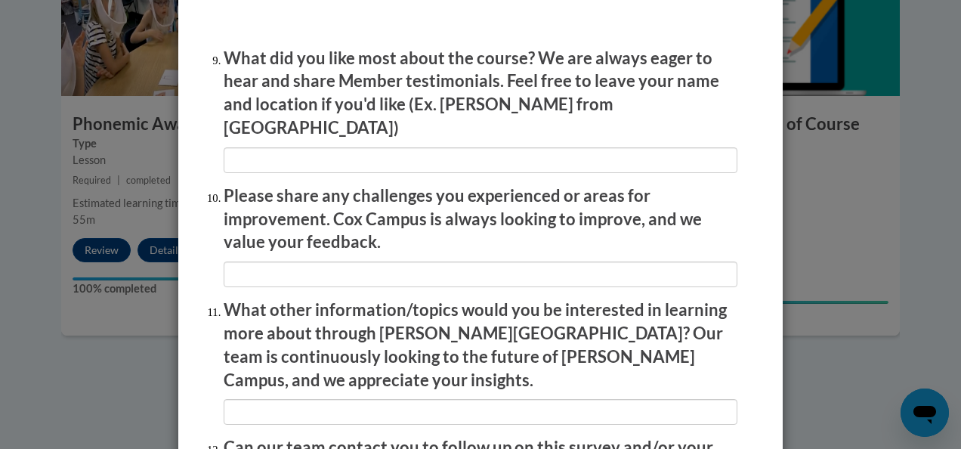
scroll to position [2692, 0]
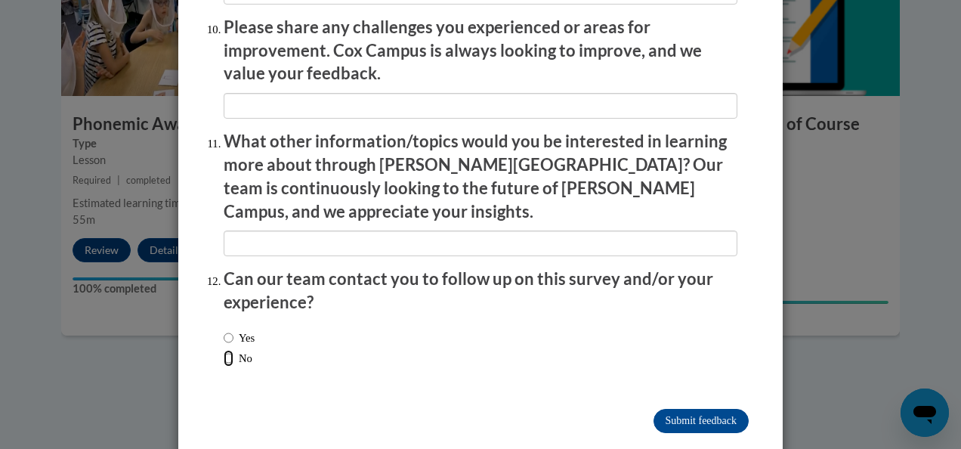
click at [224, 350] on input "No" at bounding box center [229, 358] width 10 height 17
radio input "true"
click at [693, 409] on input "Submit feedback" at bounding box center [700, 421] width 95 height 24
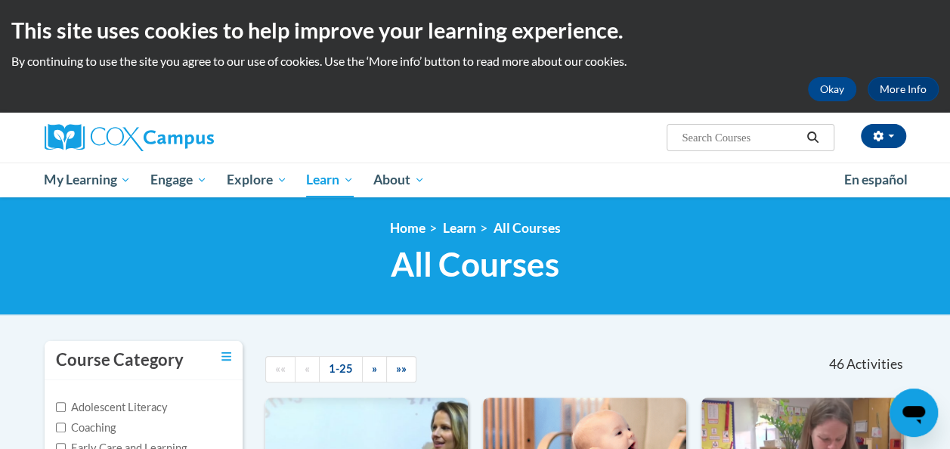
click at [657, 137] on input "Search..." at bounding box center [740, 137] width 121 height 18
type input "systematic and explicit phonics instruction"
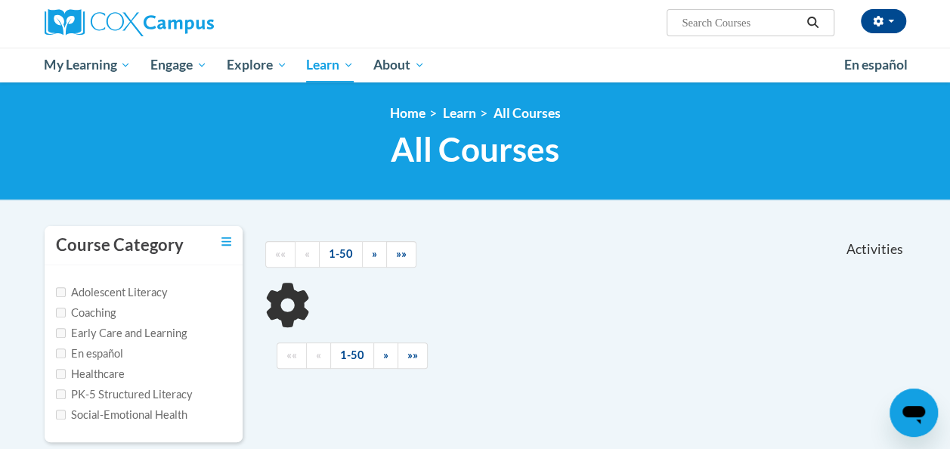
scroll to position [131, 0]
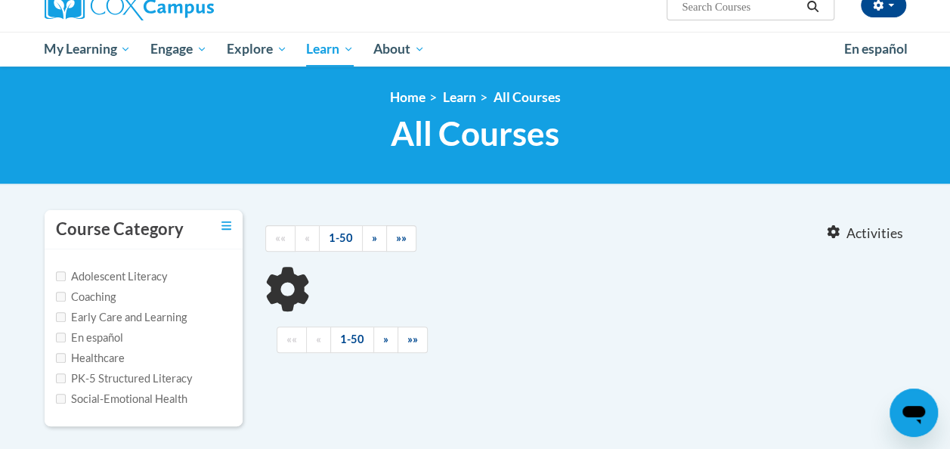
type input "systematic and explicit phonics instruction"
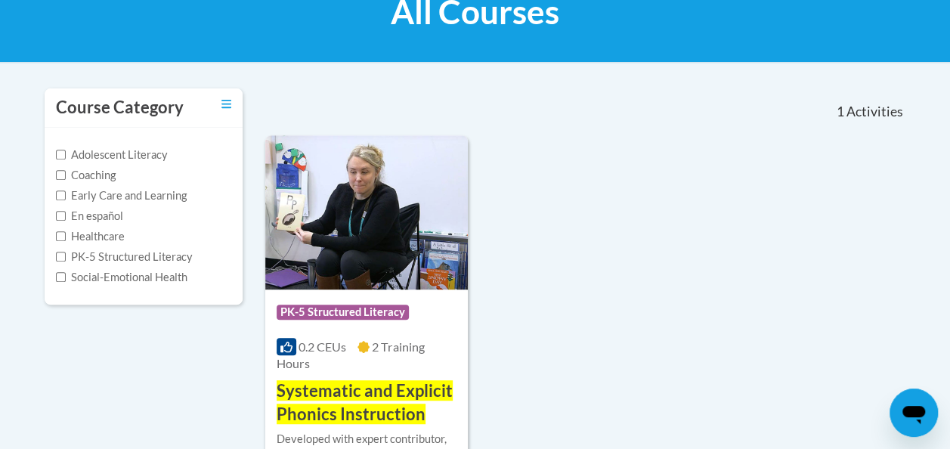
scroll to position [335, 0]
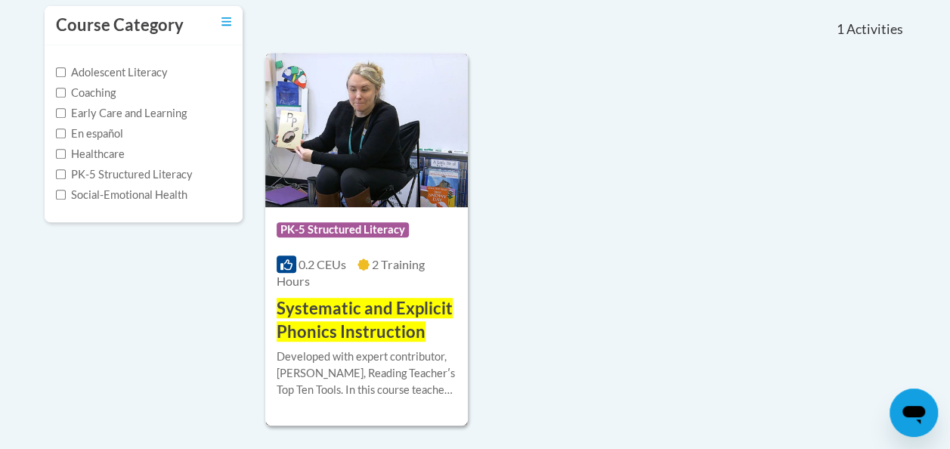
click at [422, 358] on div "Developed with expert contributor, Dr. Deborah Glaser, Reading Teacherʹs Top Te…" at bounding box center [366, 373] width 180 height 50
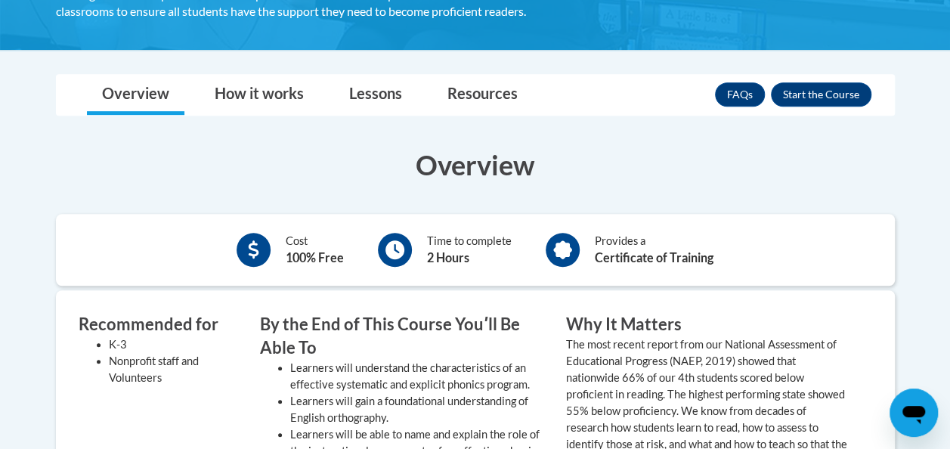
scroll to position [402, 0]
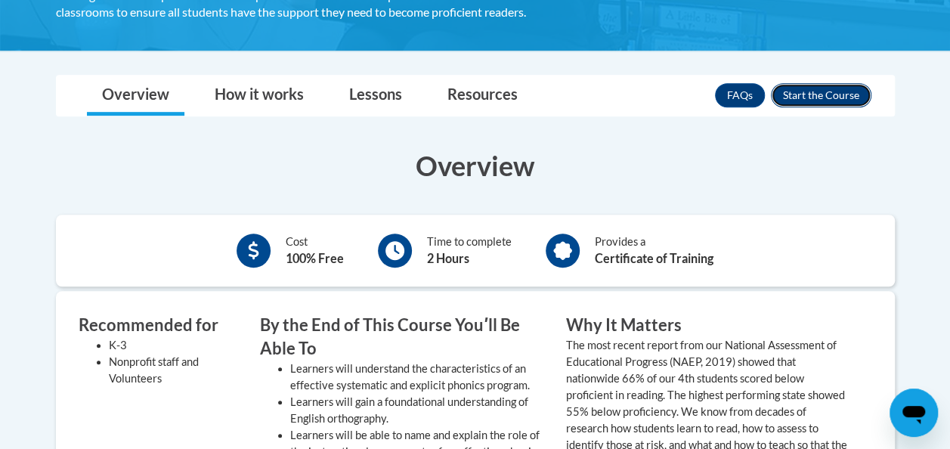
click at [827, 89] on button "Enroll" at bounding box center [821, 95] width 100 height 24
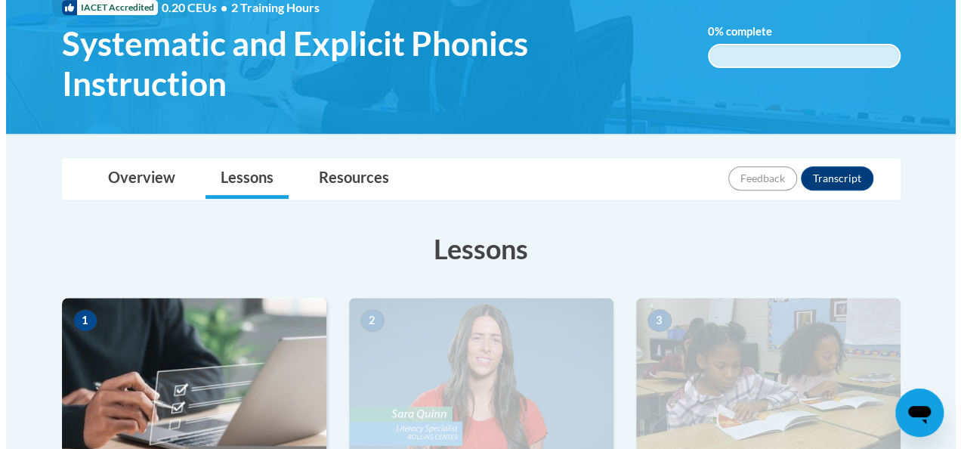
scroll to position [504, 0]
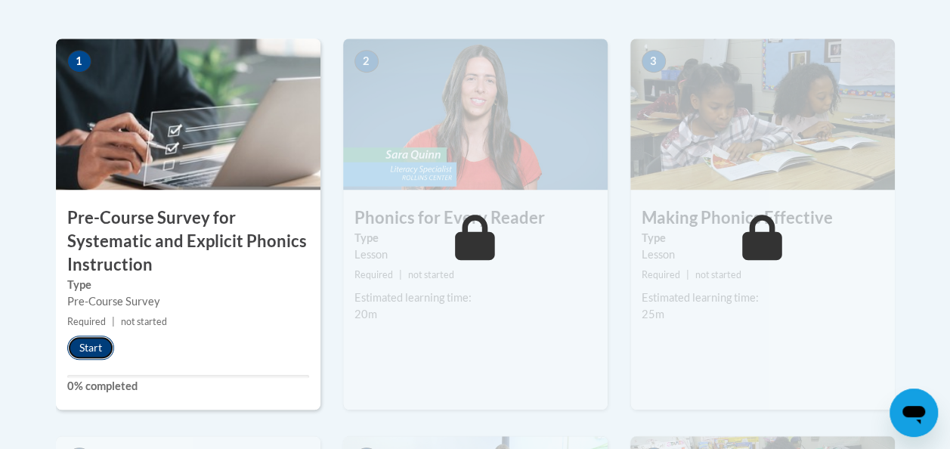
click at [95, 348] on button "Start" at bounding box center [90, 347] width 47 height 24
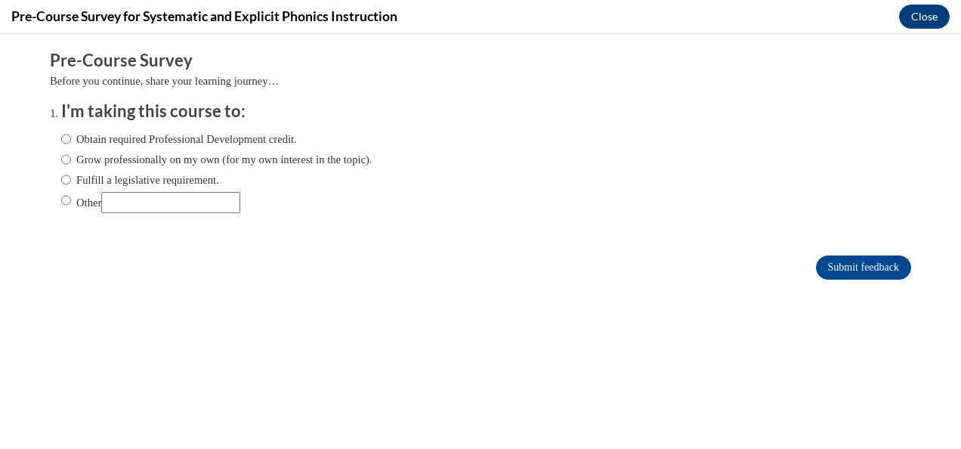
scroll to position [0, 0]
click at [61, 141] on label "Obtain required Professional Development credit." at bounding box center [179, 139] width 236 height 17
click at [61, 141] on input "Obtain required Professional Development credit." at bounding box center [66, 139] width 10 height 17
radio input "true"
click at [864, 265] on input "Submit feedback" at bounding box center [863, 267] width 95 height 24
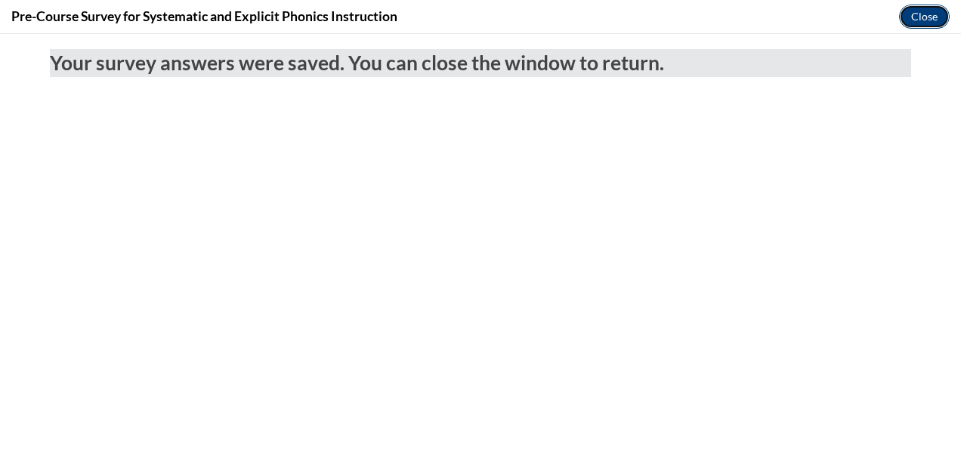
click at [926, 9] on button "Close" at bounding box center [924, 17] width 51 height 24
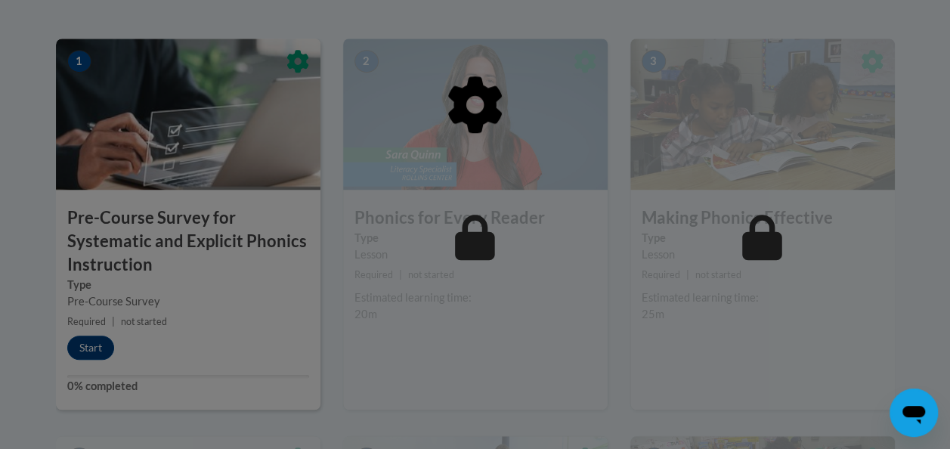
click at [94, 341] on div at bounding box center [475, 224] width 950 height 449
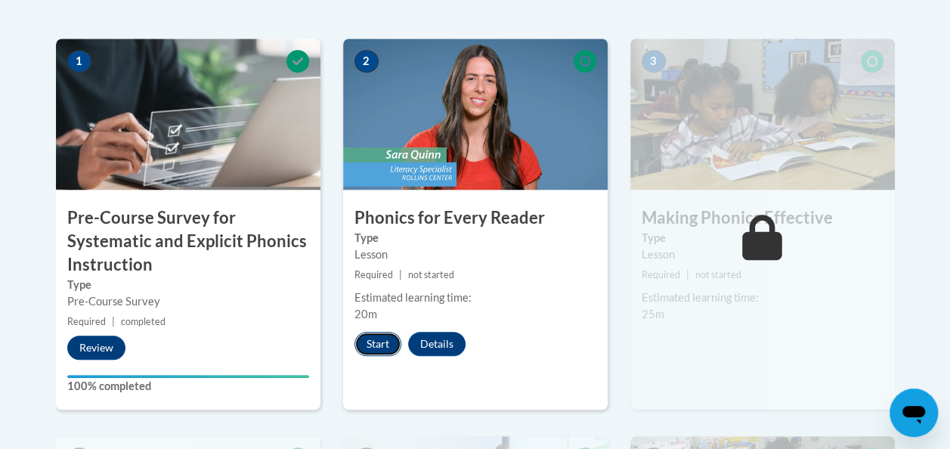
click at [384, 344] on button "Start" at bounding box center [377, 344] width 47 height 24
